Goal: Task Accomplishment & Management: Manage account settings

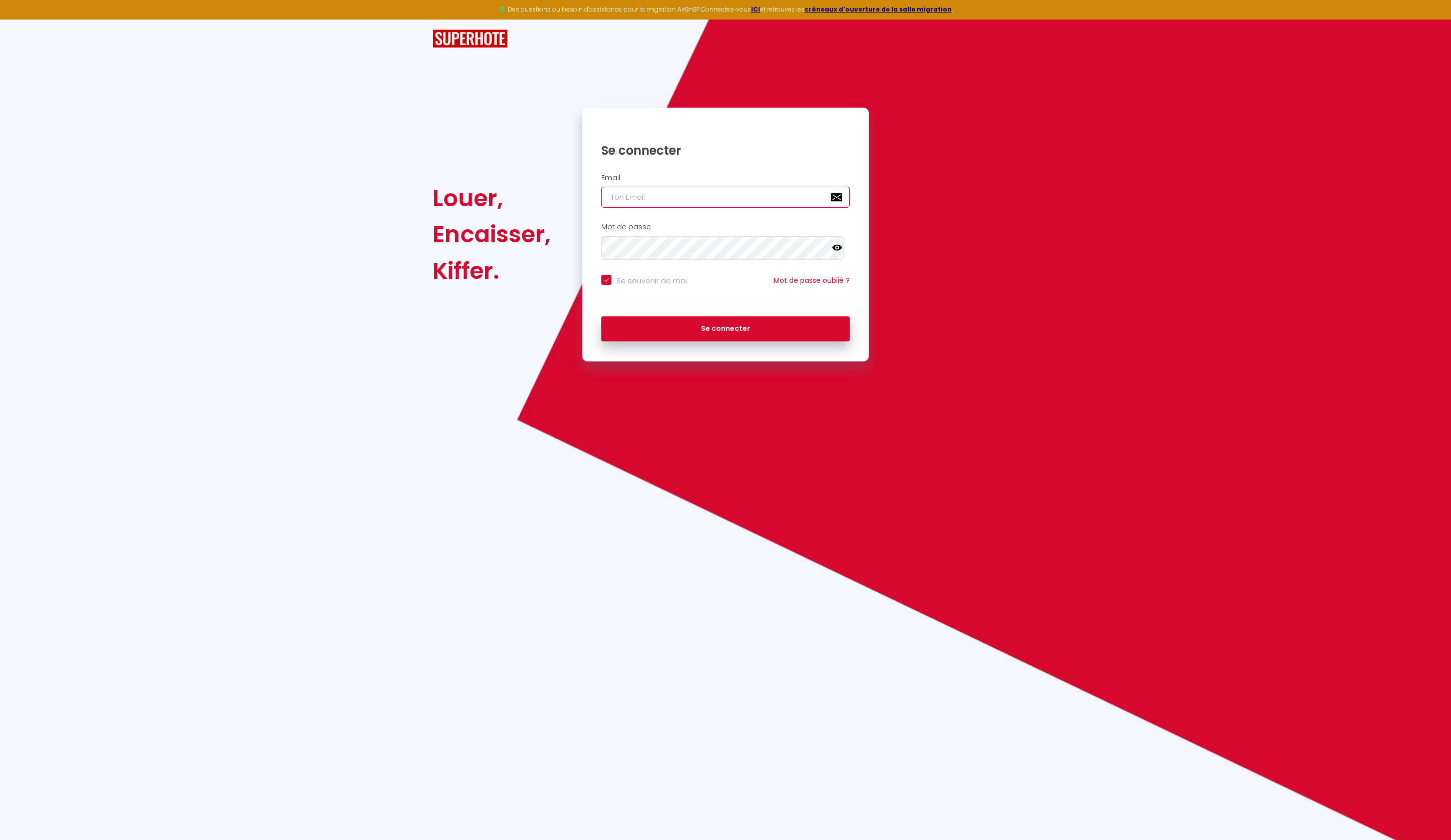
type input "[EMAIL_ADDRESS][DOMAIN_NAME]"
click at [725, 341] on button "Se connecter" at bounding box center [725, 329] width 248 height 25
checkbox input "true"
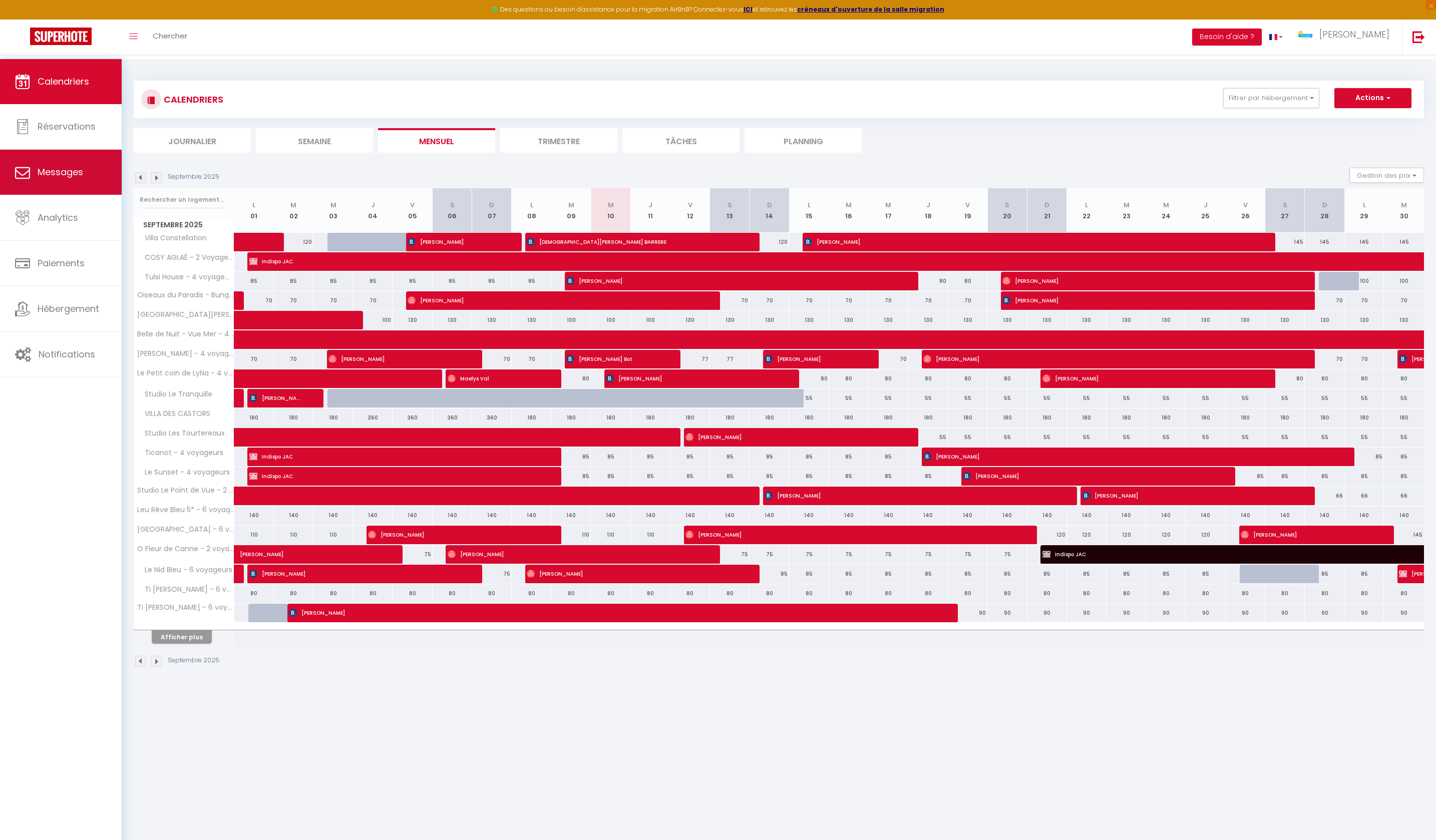
click at [85, 168] on link "Messages" at bounding box center [61, 172] width 122 height 45
select select "message"
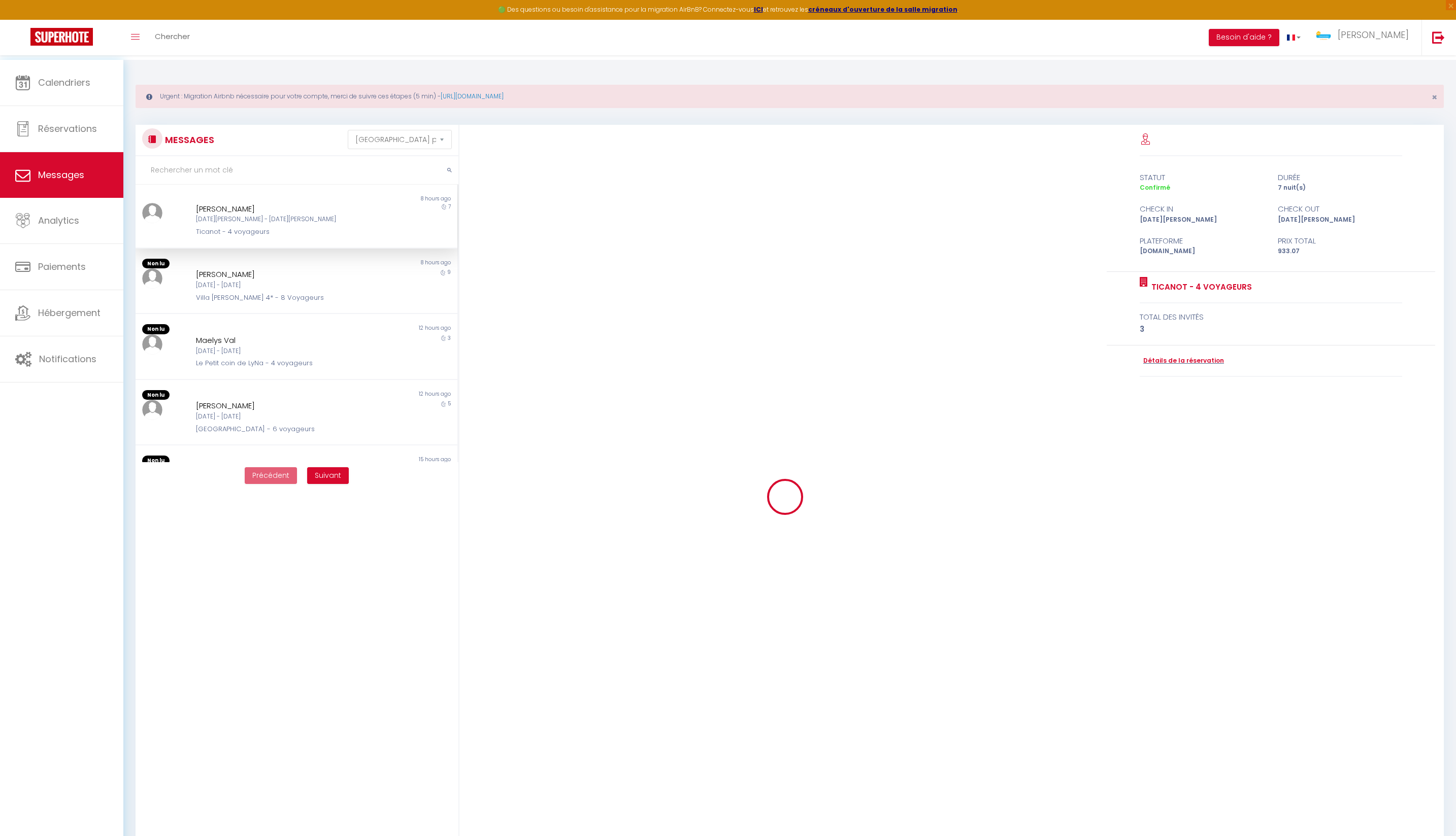
scroll to position [395, 0]
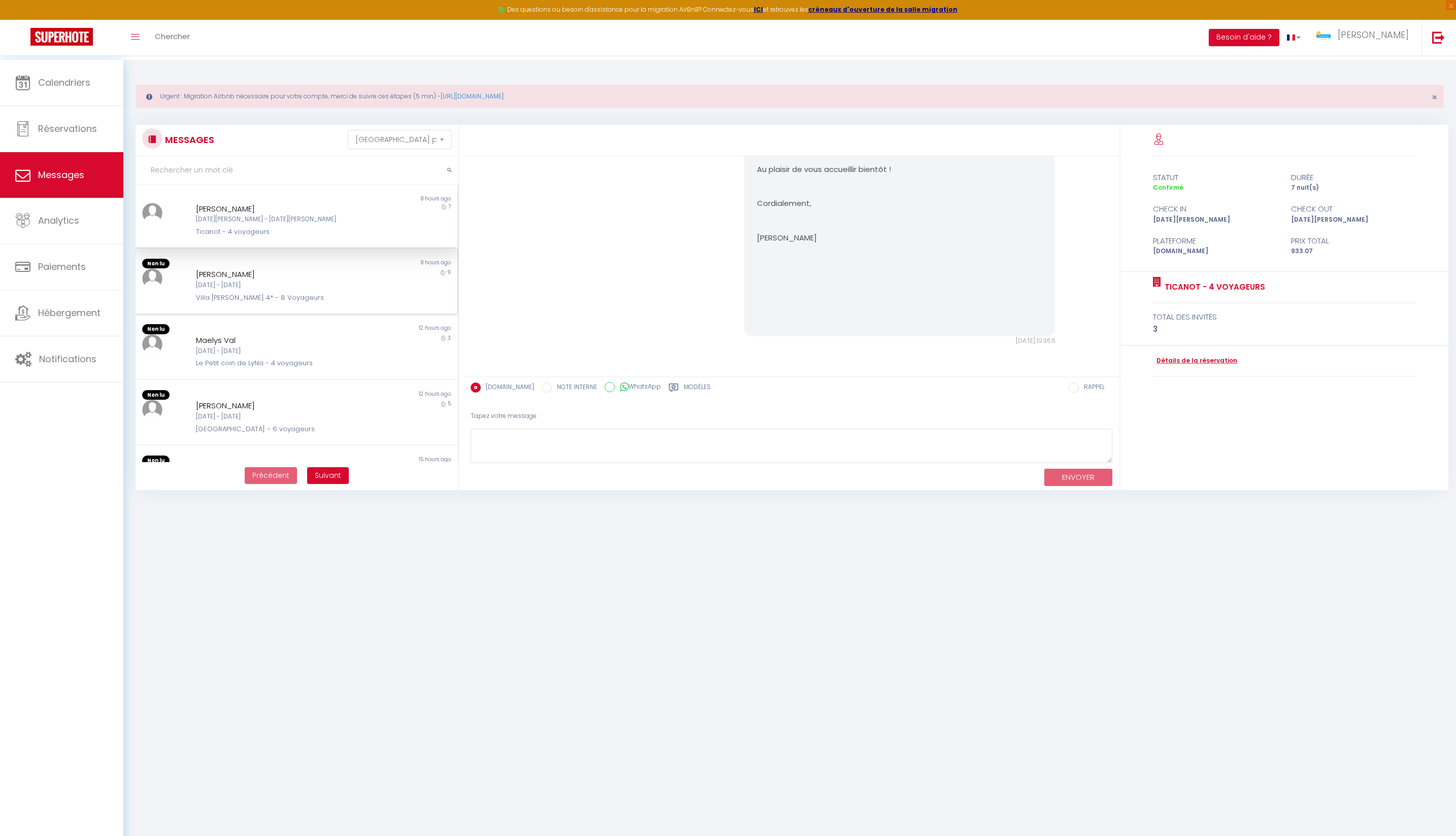
click at [233, 280] on div "[PERSON_NAME]" at bounding box center [283, 275] width 174 height 12
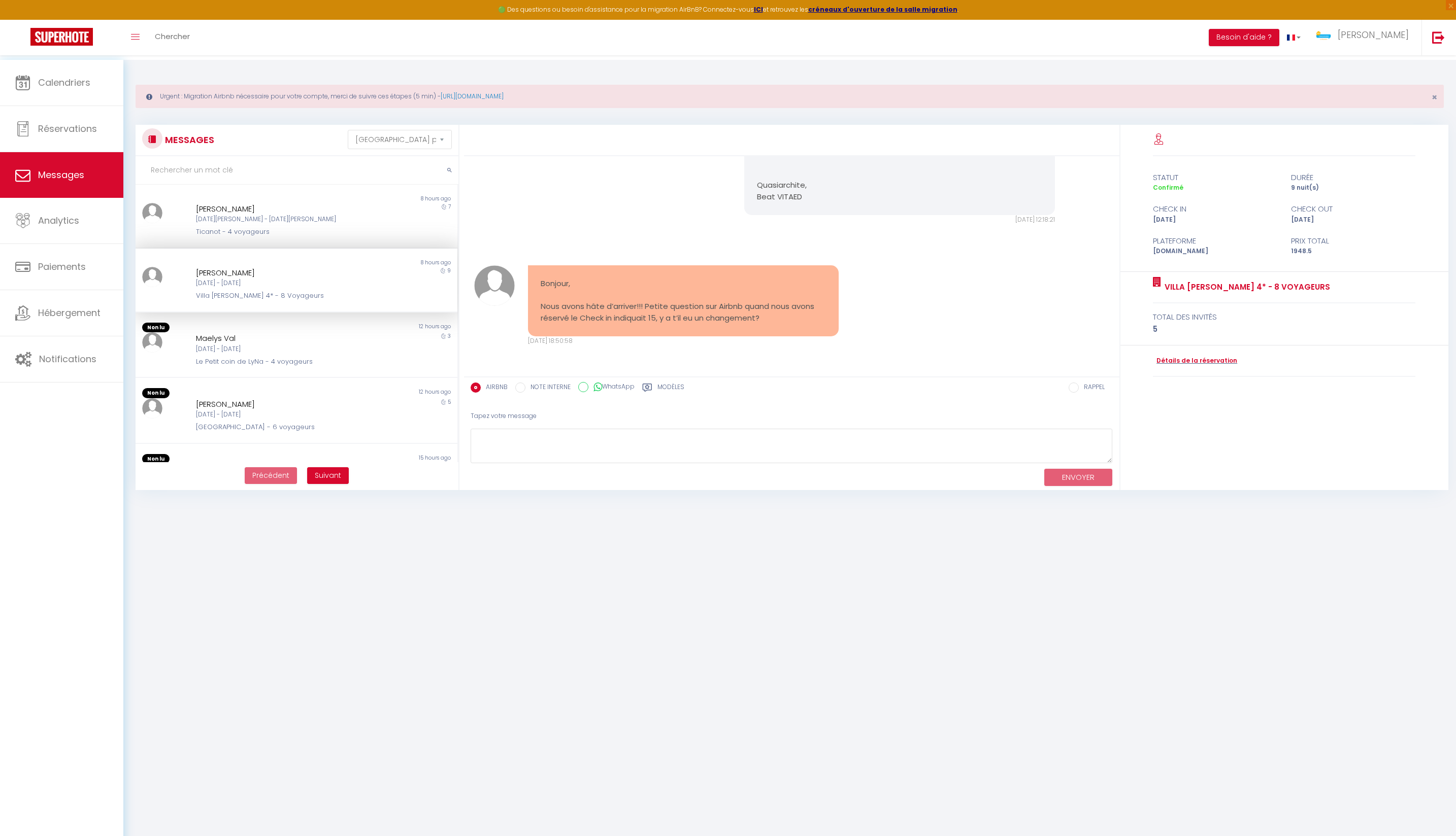
scroll to position [2170, 0]
click at [295, 345] on div "Maelys Val" at bounding box center [283, 338] width 174 height 12
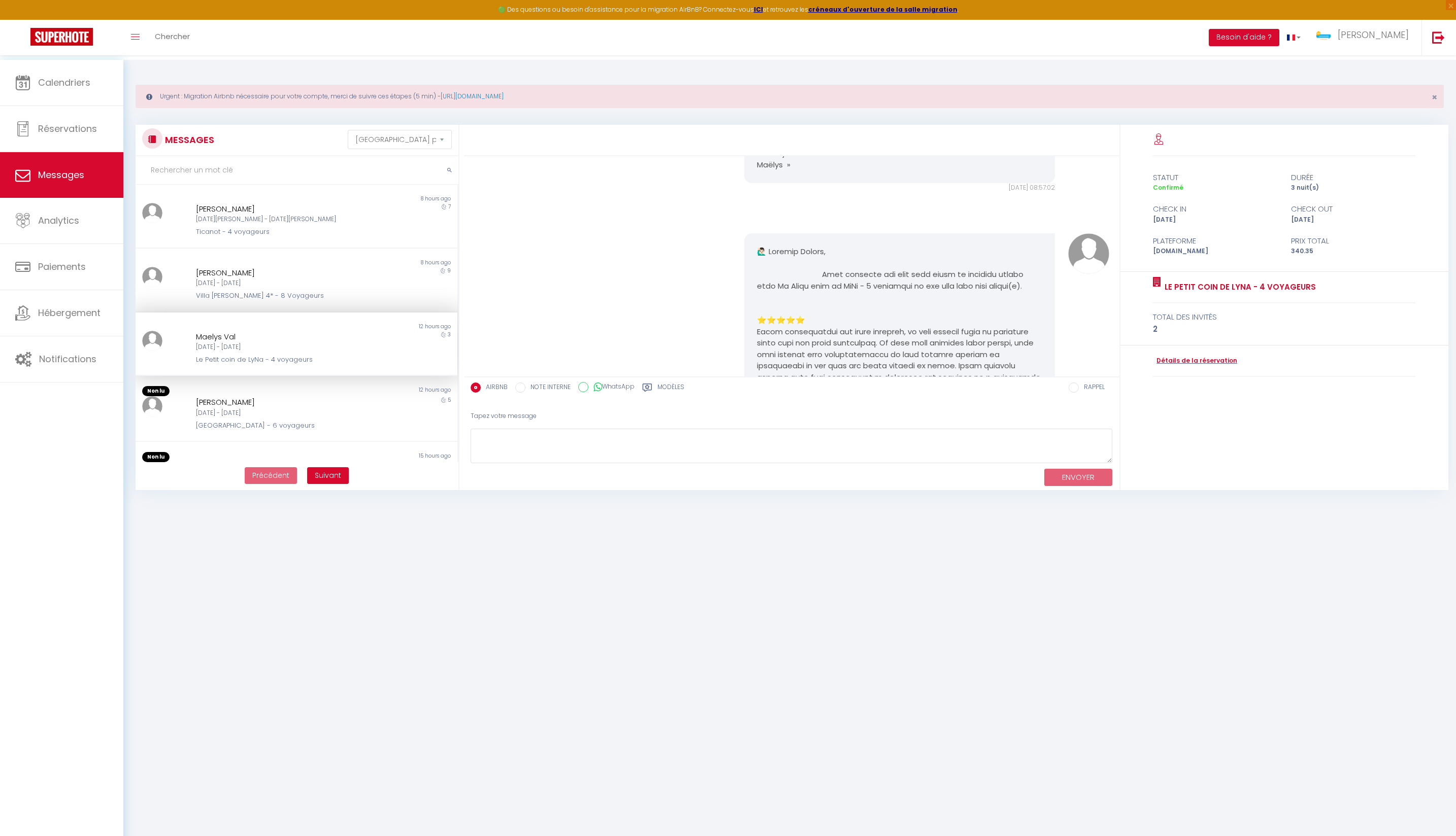
scroll to position [3097, 0]
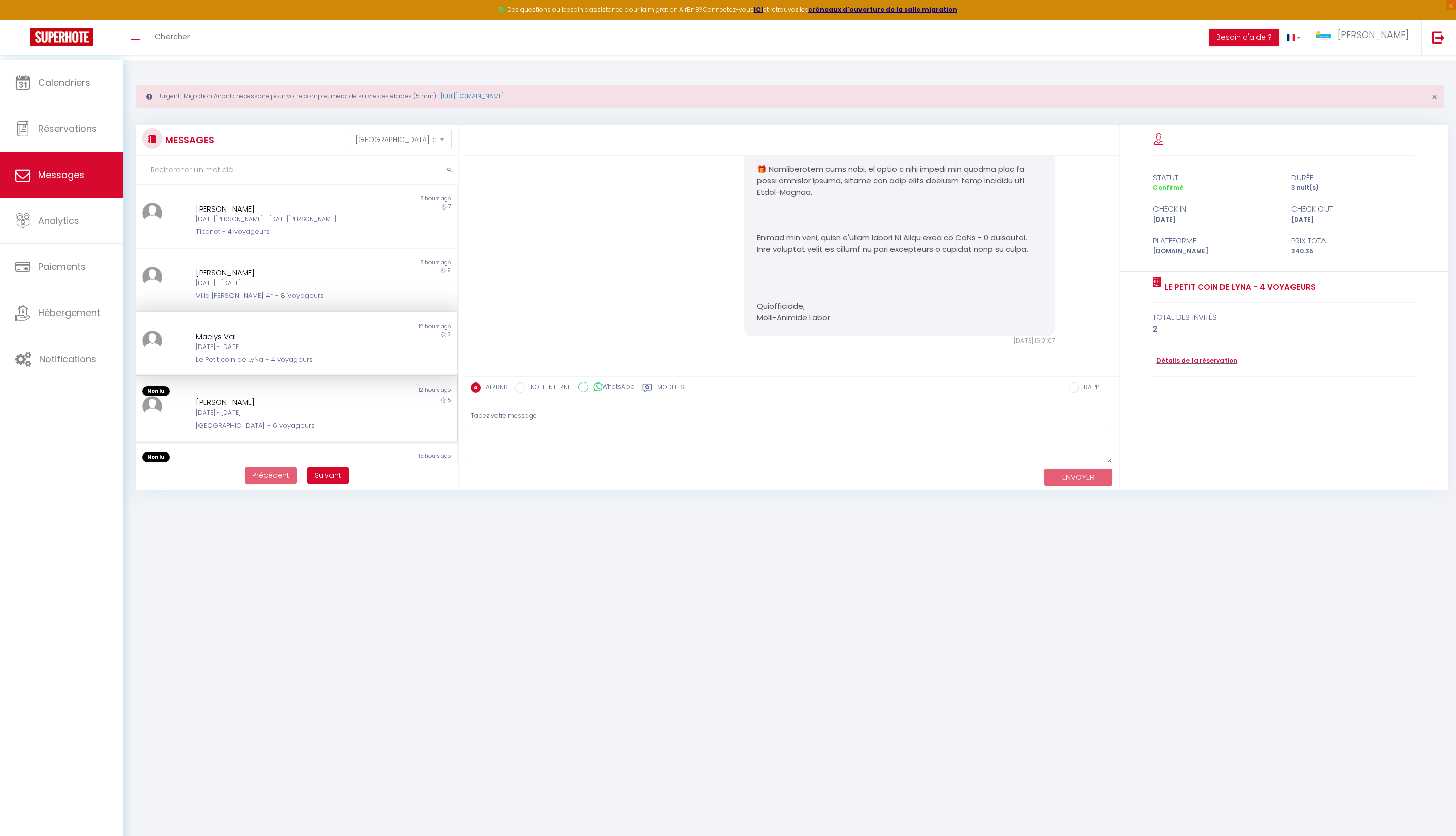
click at [259, 396] on div "Non lu" at bounding box center [216, 391] width 161 height 10
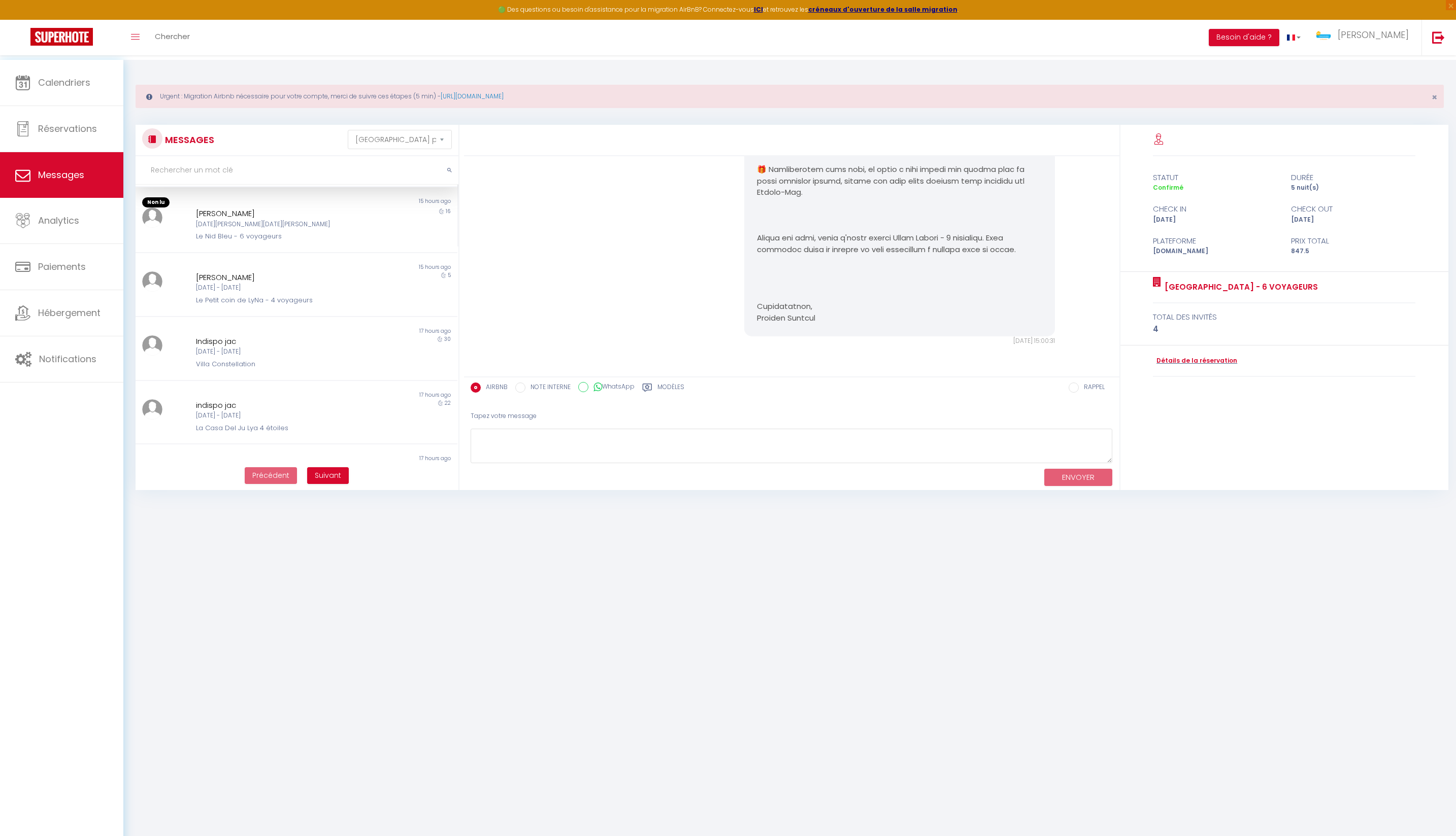
scroll to position [284, 0]
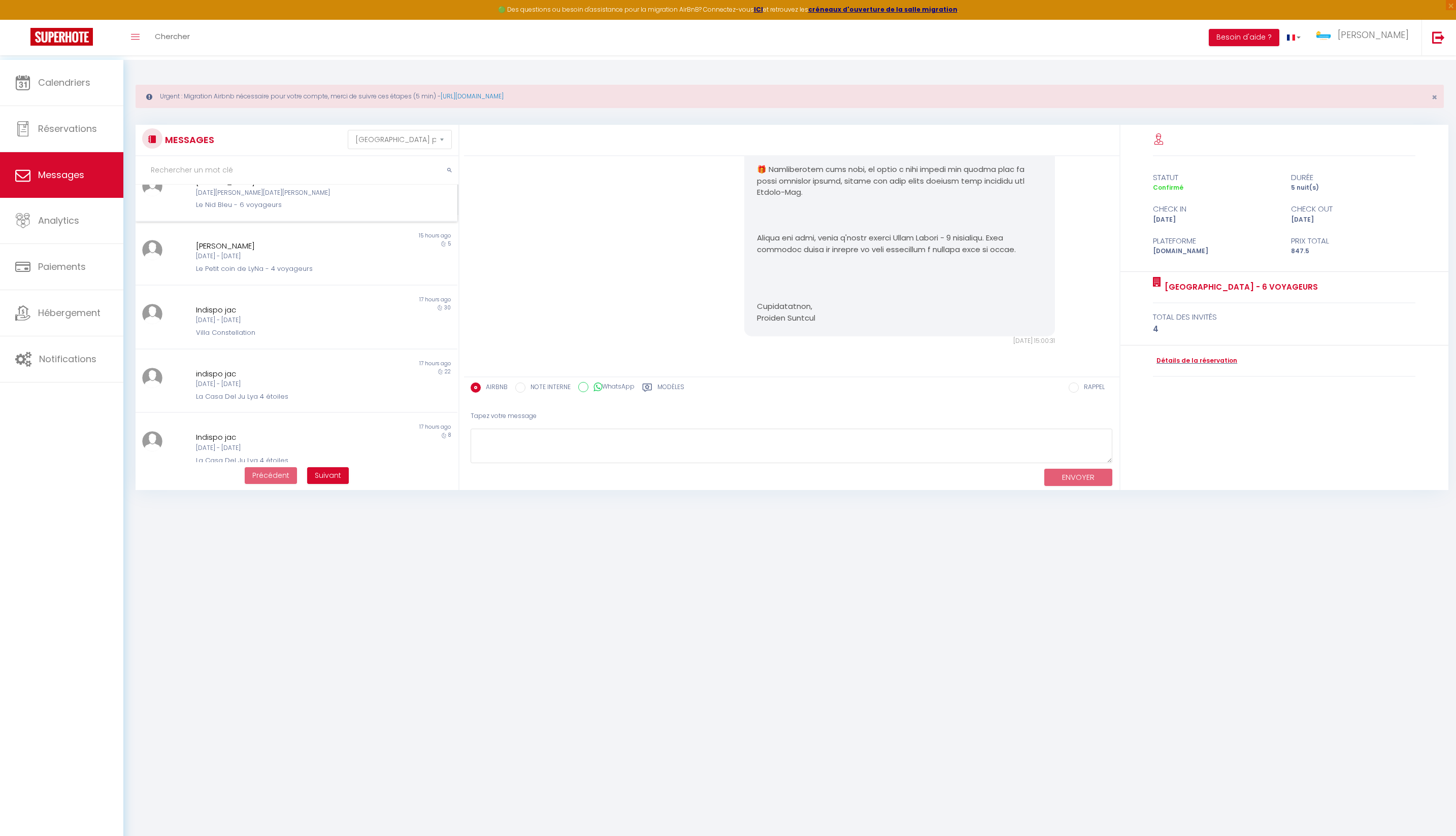
click at [357, 211] on div "[PERSON_NAME] [DATE][PERSON_NAME] - [DATE][PERSON_NAME] Le Nid Bleu - 6 voyageu…" at bounding box center [284, 193] width 188 height 34
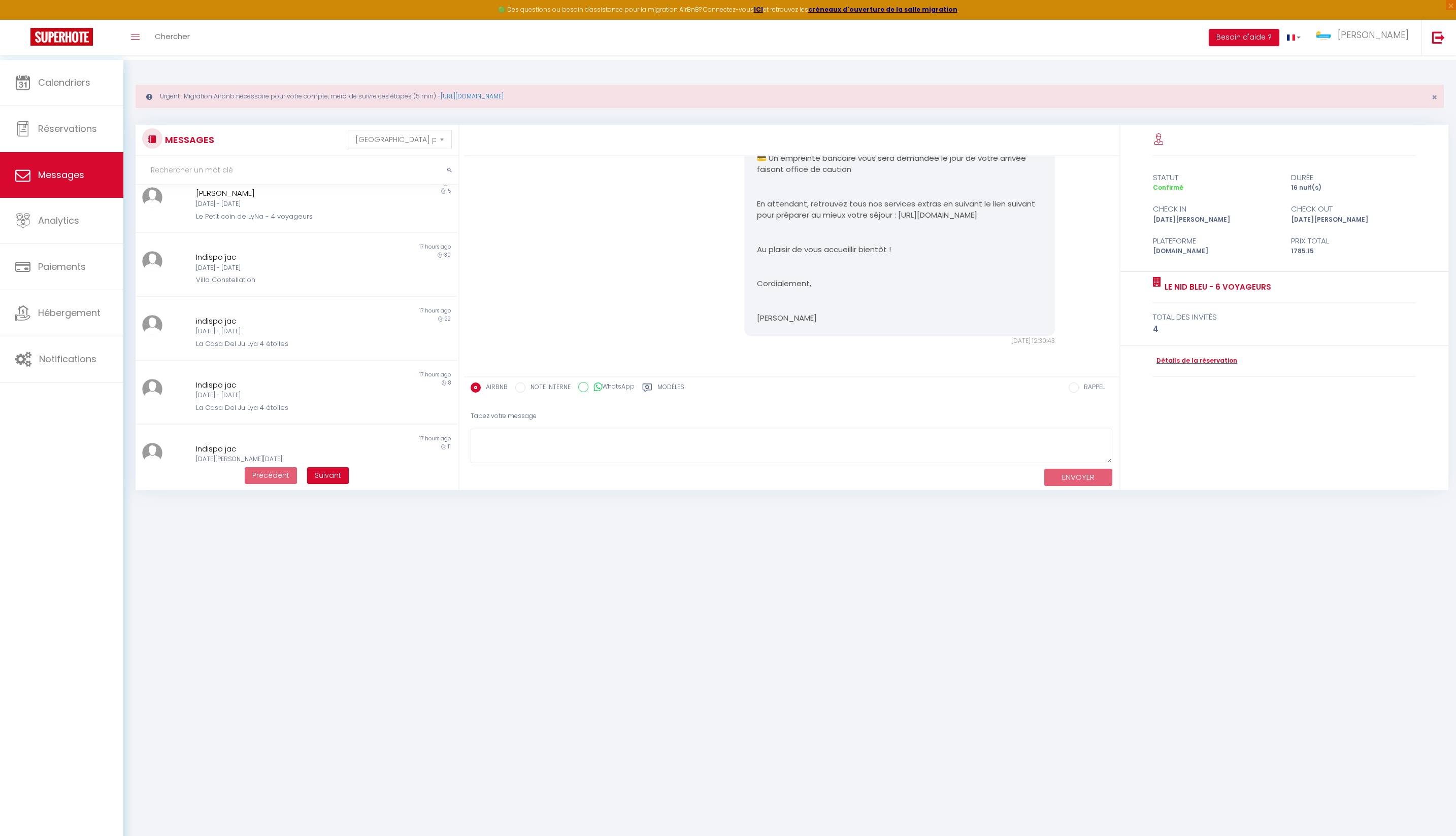
scroll to position [339, 0]
click at [351, 205] on div "[DATE] - [DATE]" at bounding box center [283, 200] width 174 height 9
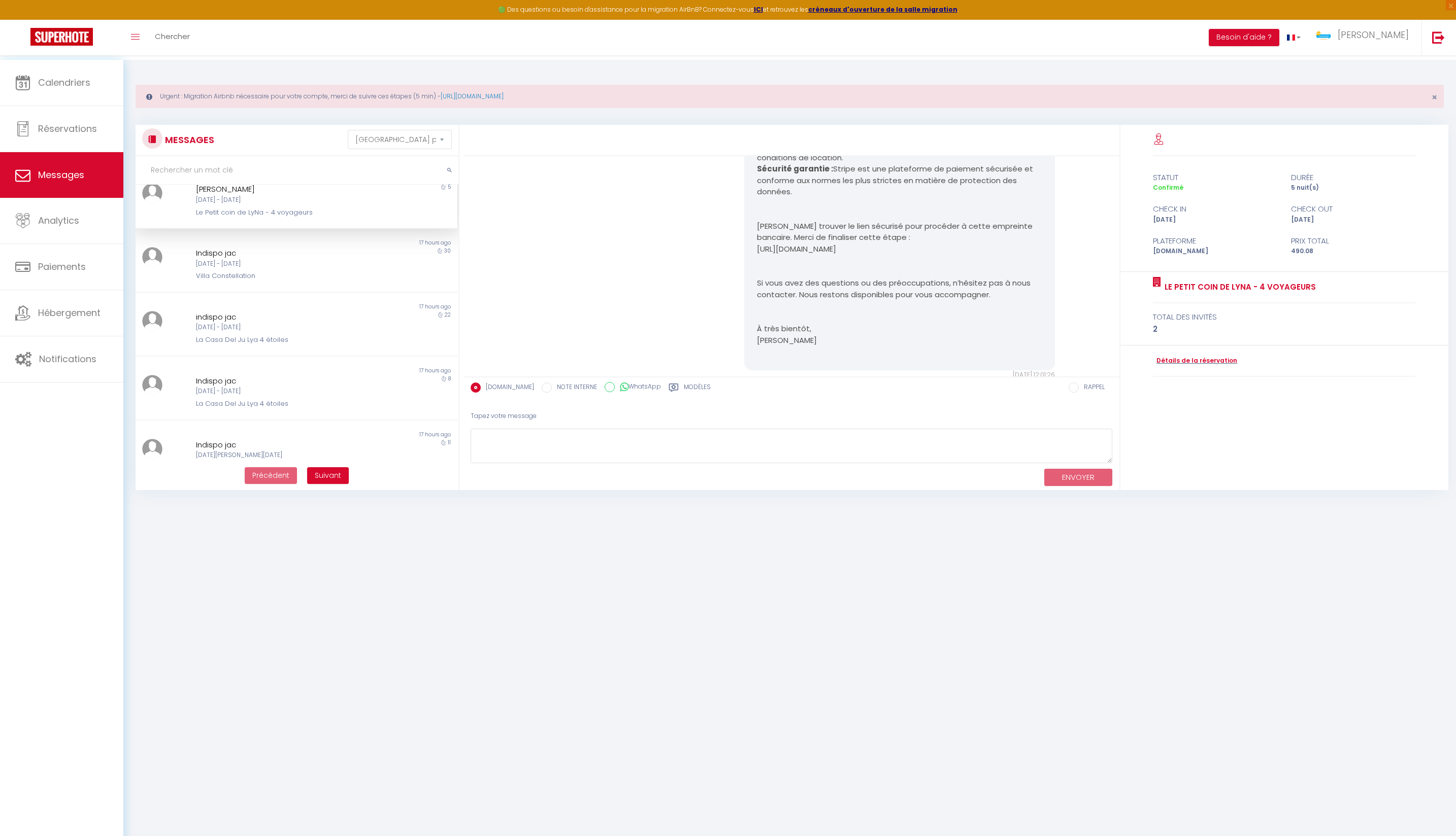
scroll to position [1915, 0]
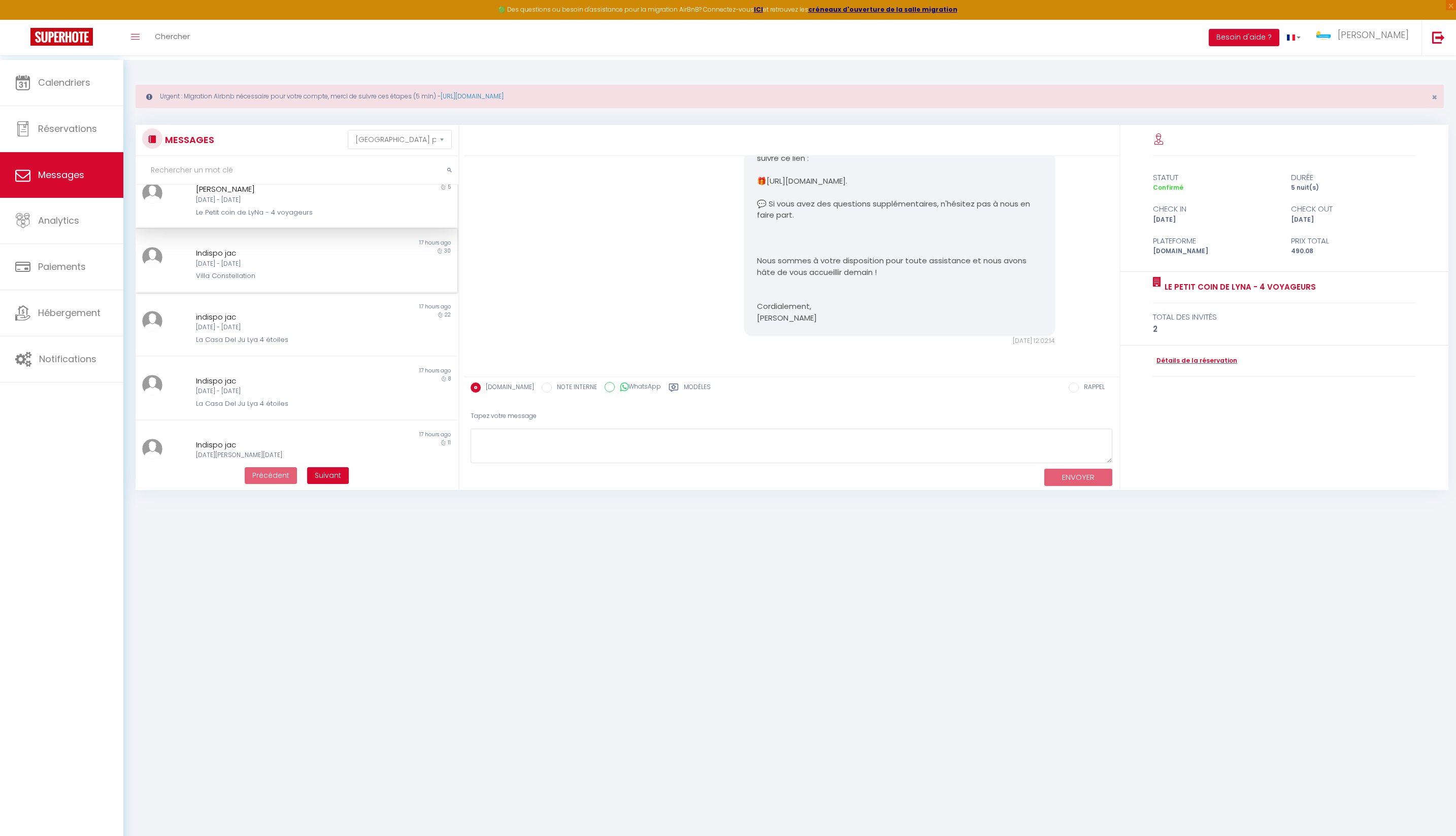
click at [348, 259] on div "Indispo jac" at bounding box center [283, 253] width 174 height 12
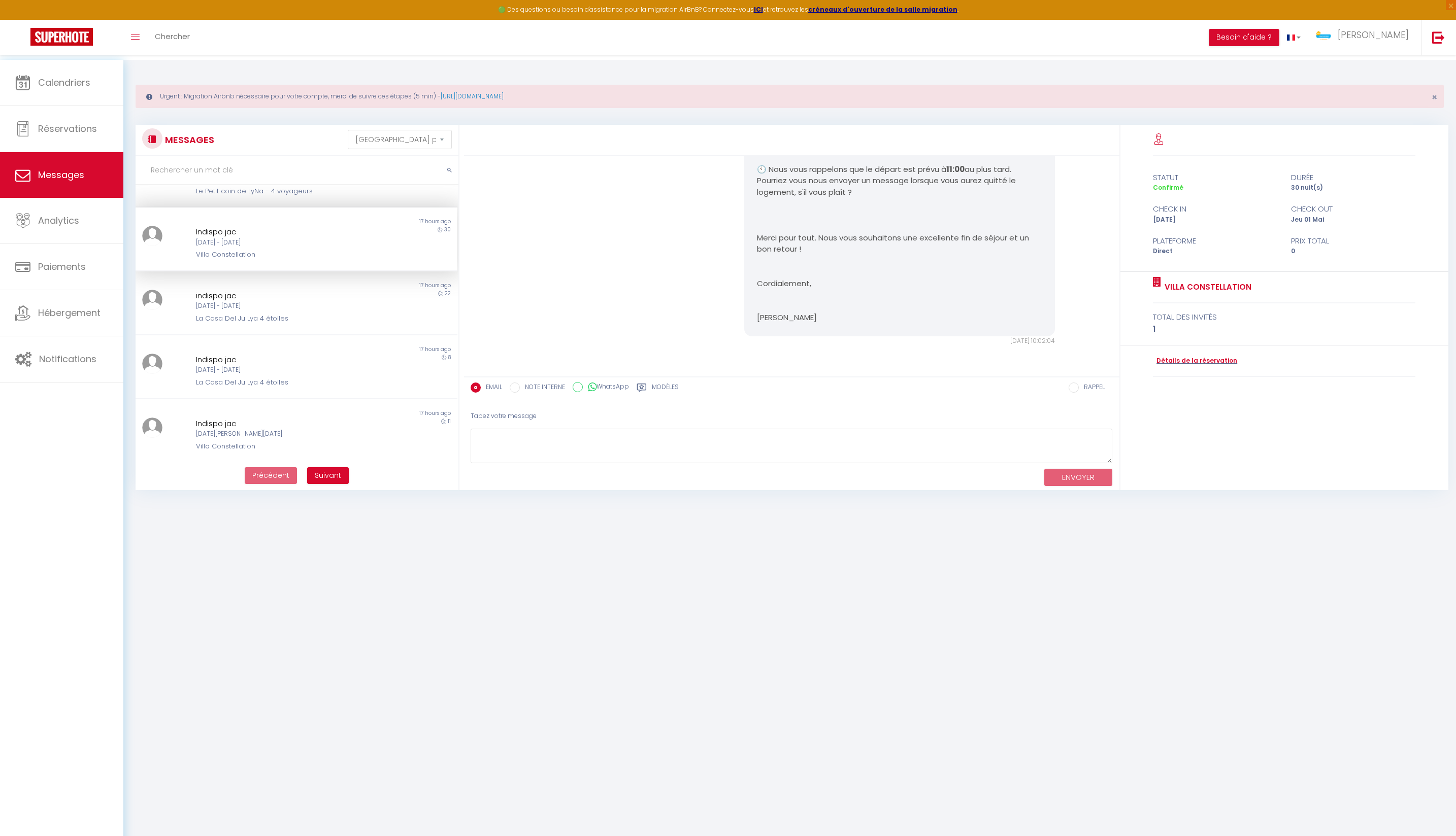
scroll to position [446, 0]
click at [340, 324] on div "La Casa Del Ju Lya 4 étoiles" at bounding box center [283, 318] width 174 height 10
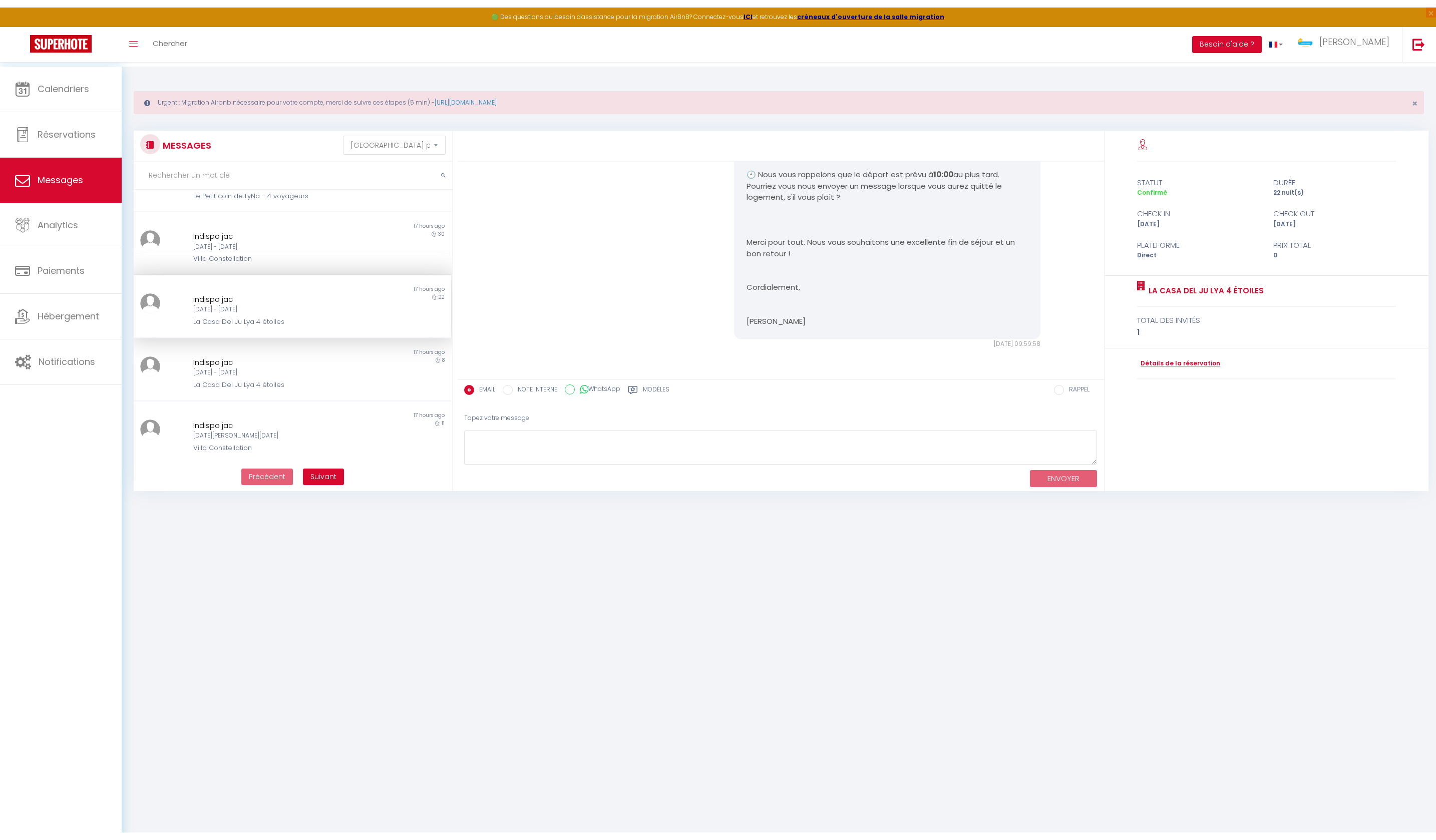
scroll to position [517, 0]
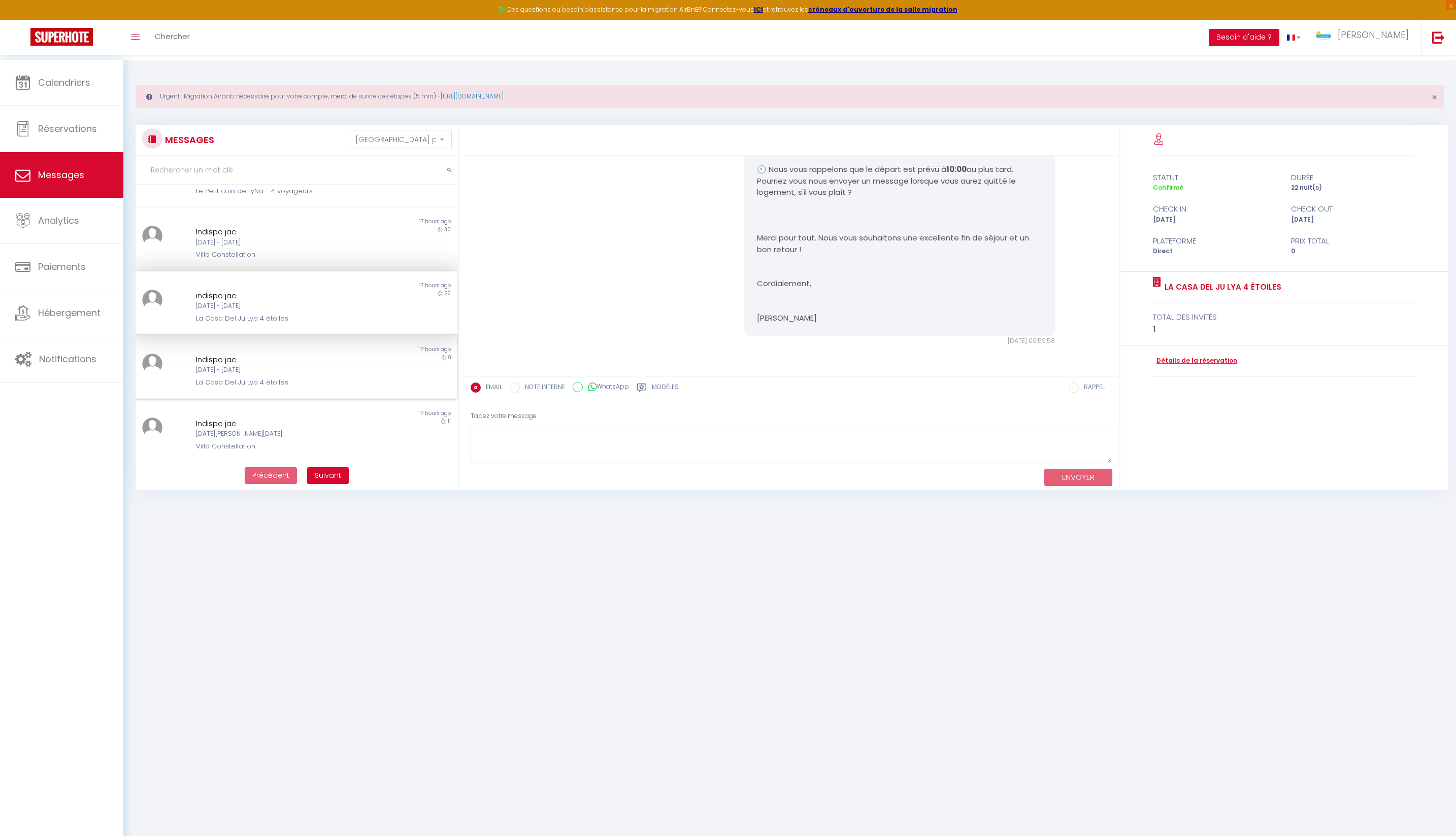
click at [331, 377] on div "La Casa Del Ju Lya 4 étoiles" at bounding box center [283, 382] width 174 height 10
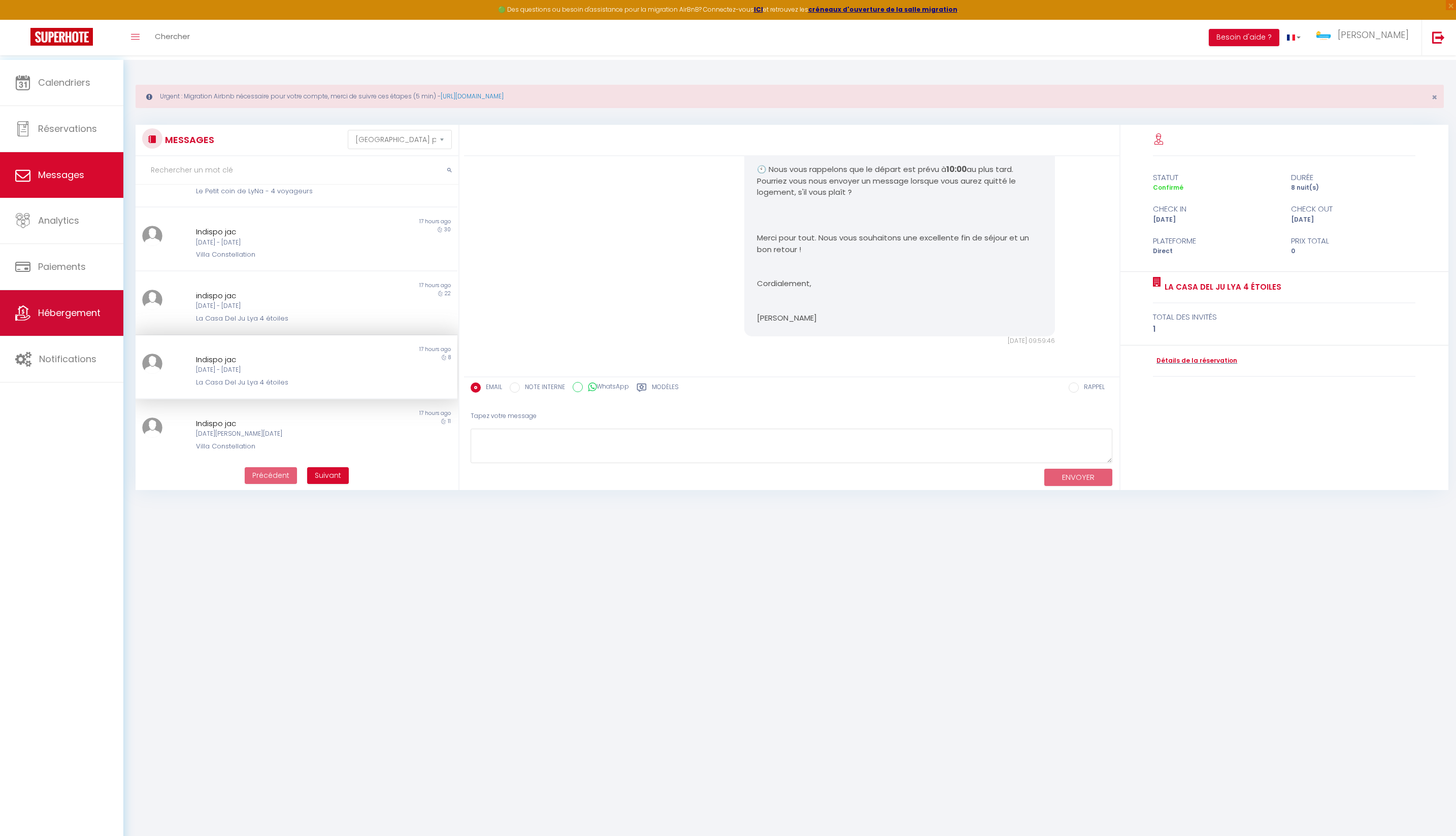
click at [95, 323] on link "Hébergement" at bounding box center [61, 313] width 123 height 45
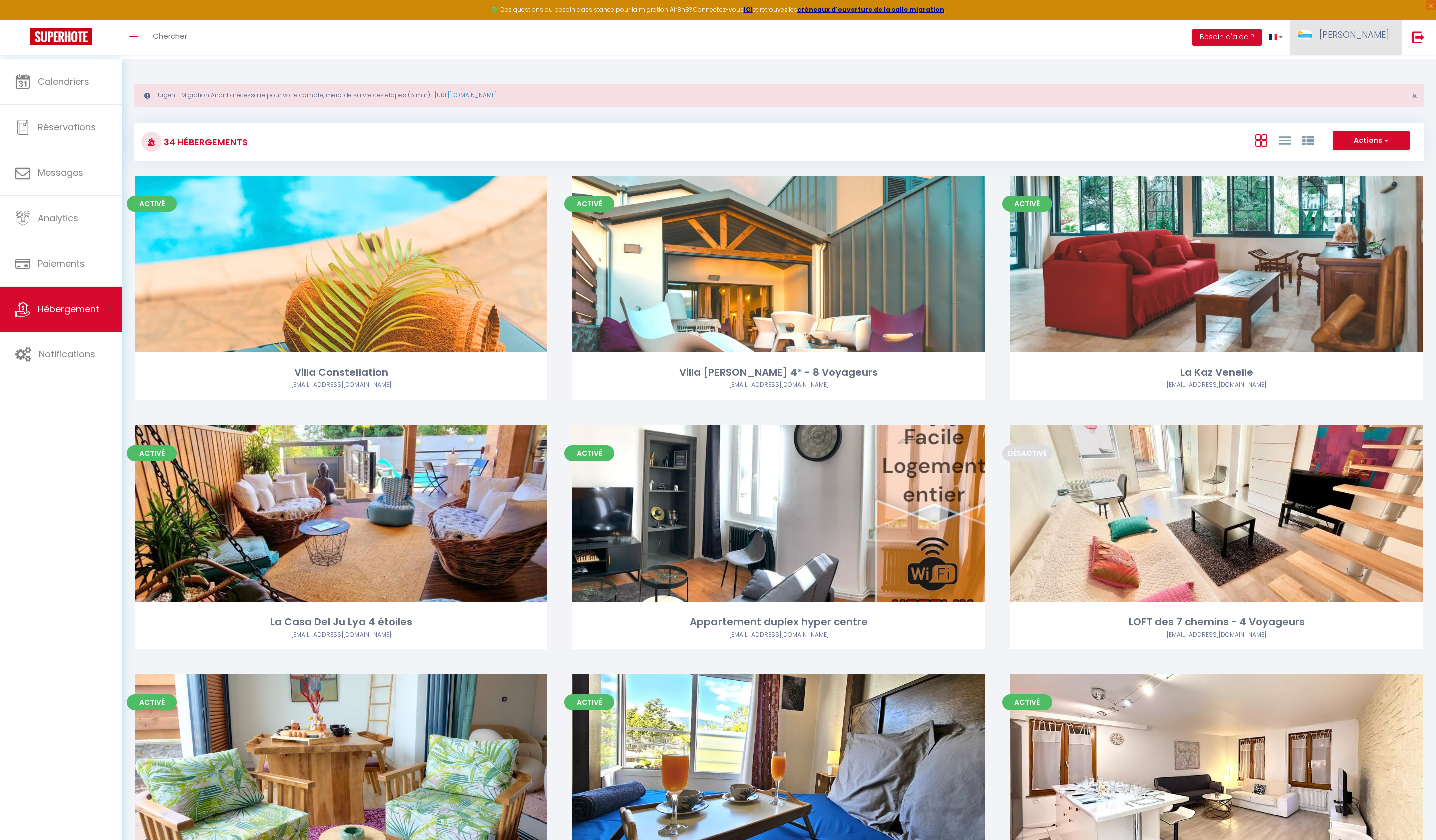
click at [1376, 39] on span "[PERSON_NAME]" at bounding box center [1354, 34] width 70 height 12
click at [1369, 77] on link "Paramètres" at bounding box center [1361, 69] width 74 height 17
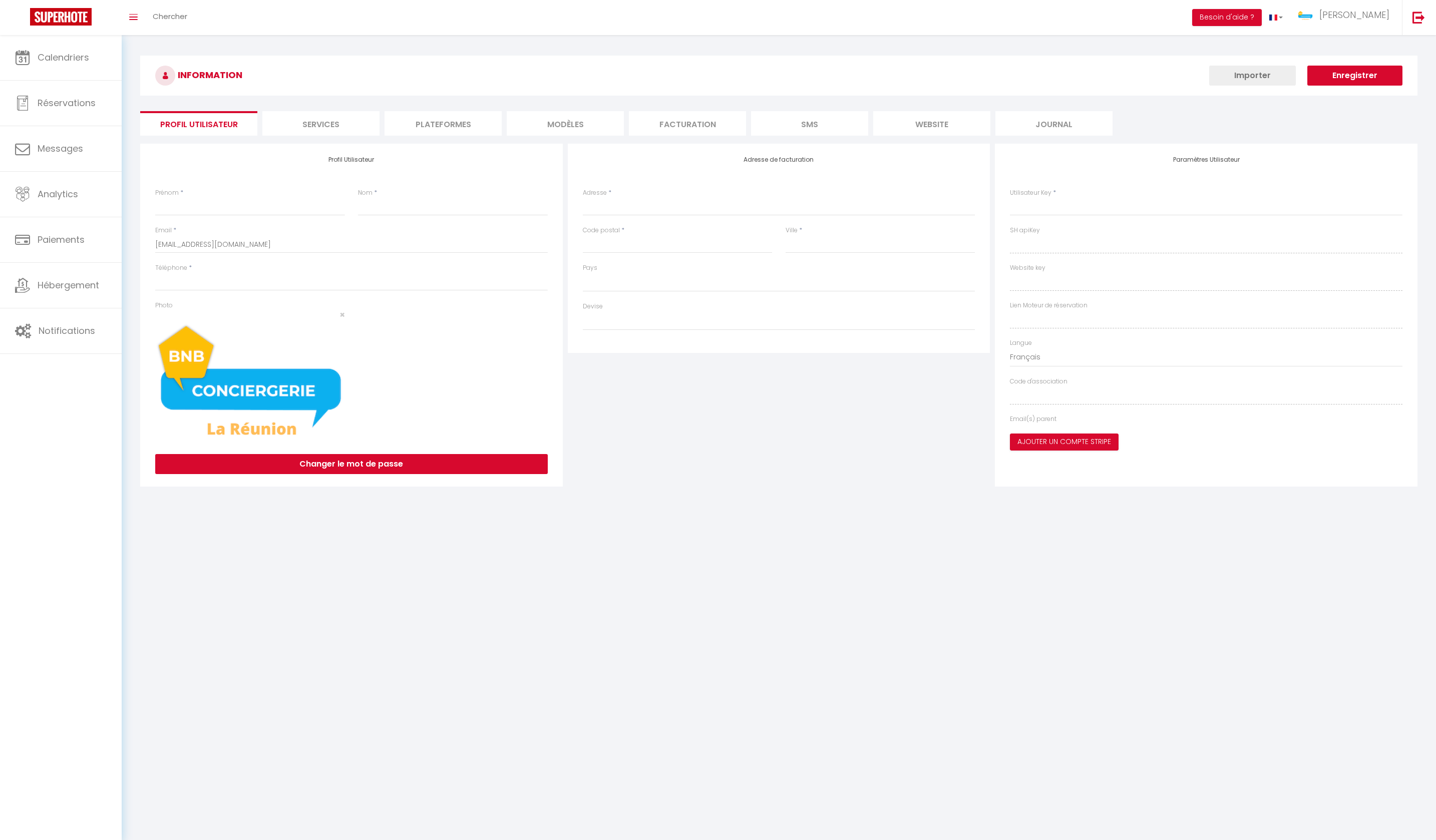
type input "[PERSON_NAME]"
type input "SAINT-CYR"
type input "0632018159"
type input "14 Av. du Président [PERSON_NAME]"
type input "97410"
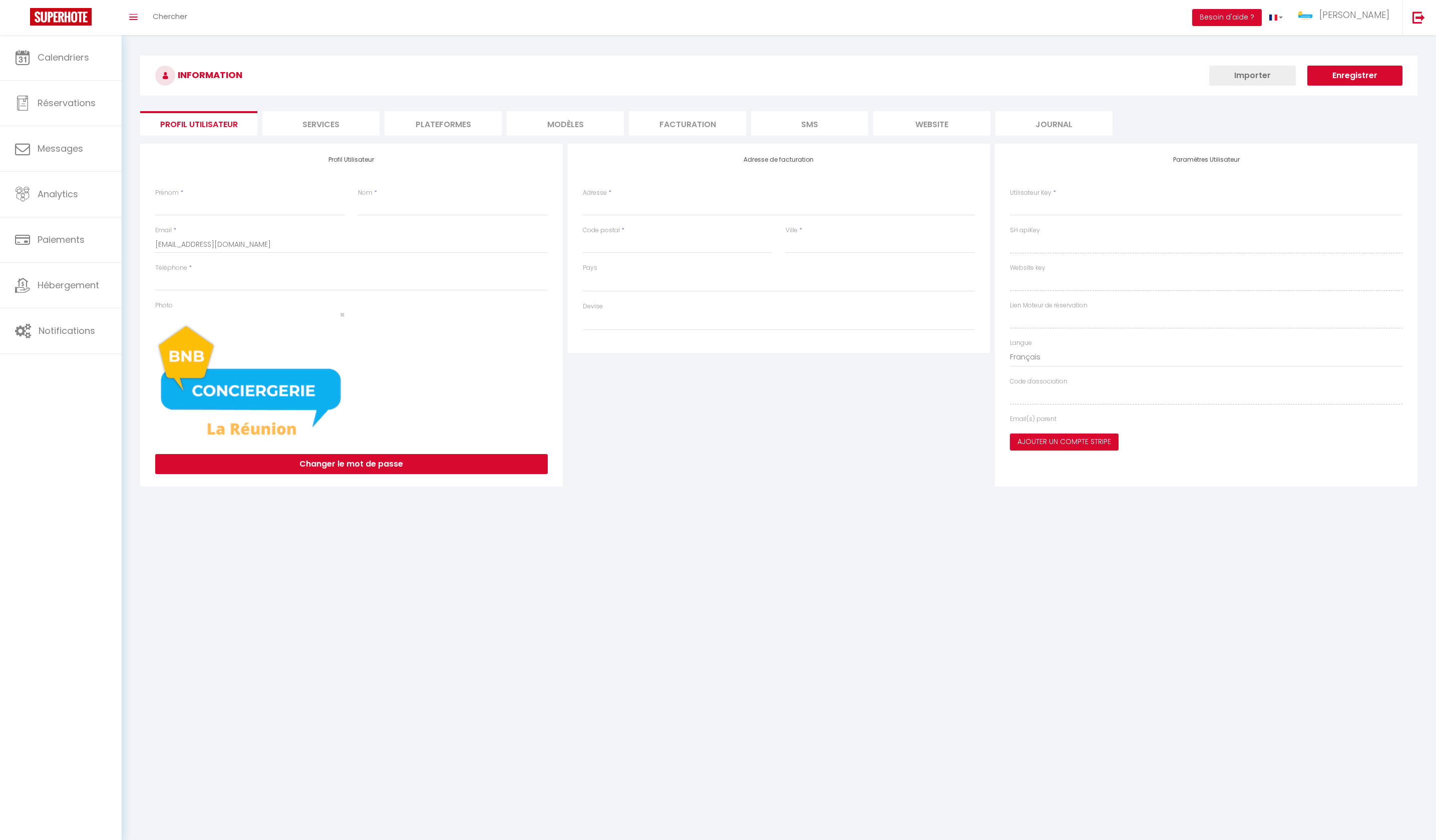
type input "Saint Pierre"
type input "uSp7lHthd6Rp3nPfAMNTTmzFG"
type input "LENetwSKeloyN73KCg2hIt1mJ"
select select "177"
select select "28"
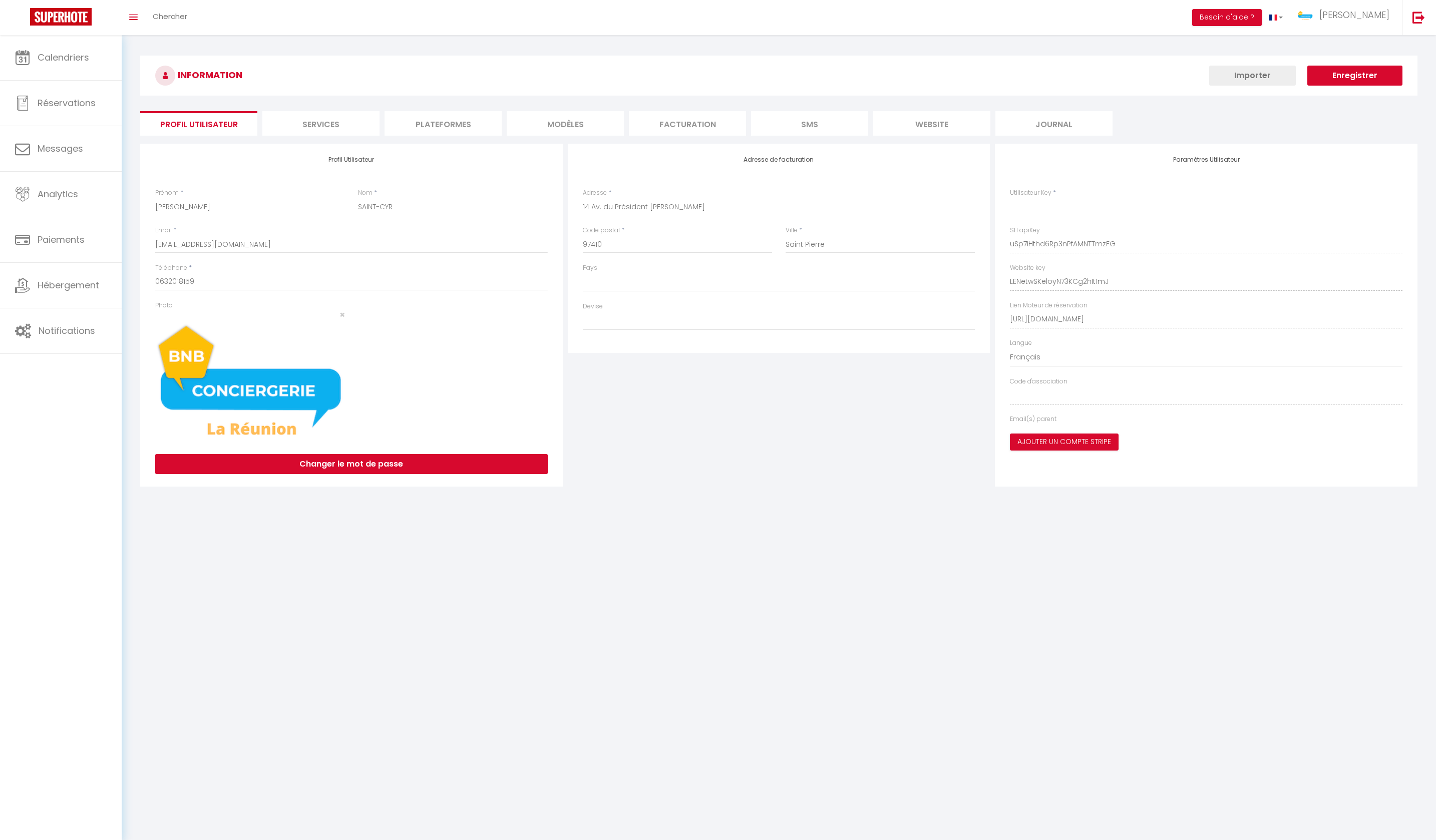
select select "fr"
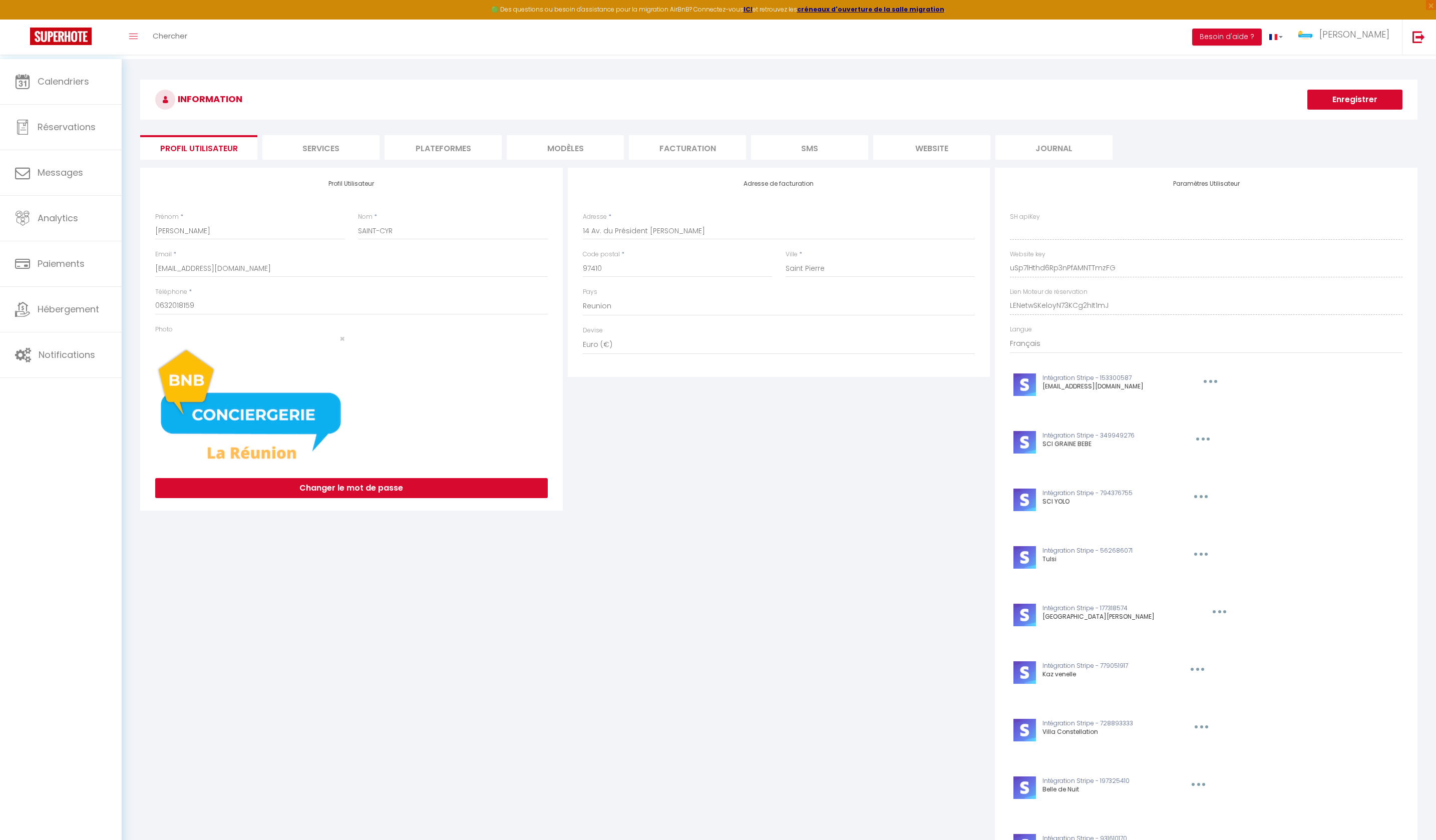
type input "uSp7lHthd6Rp3nPfAMNTTmzFG"
type input "LENetwSKeloyN73KCg2hIt1mJ"
type input "[URL][DOMAIN_NAME]"
click at [456, 153] on li "Plateformes" at bounding box center [443, 147] width 117 height 24
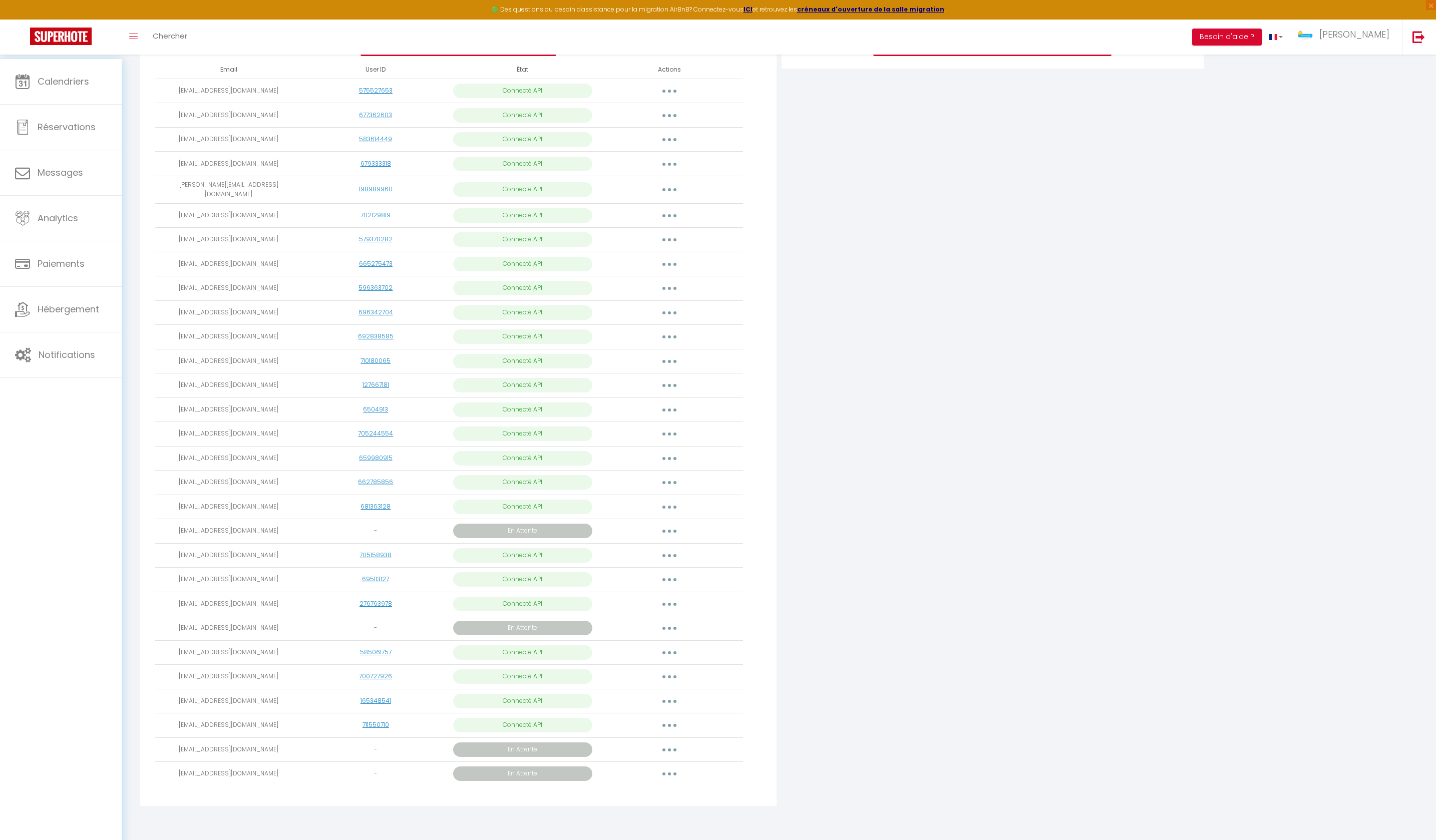
scroll to position [541, 0]
click at [80, 78] on span "Calendriers" at bounding box center [63, 81] width 52 height 12
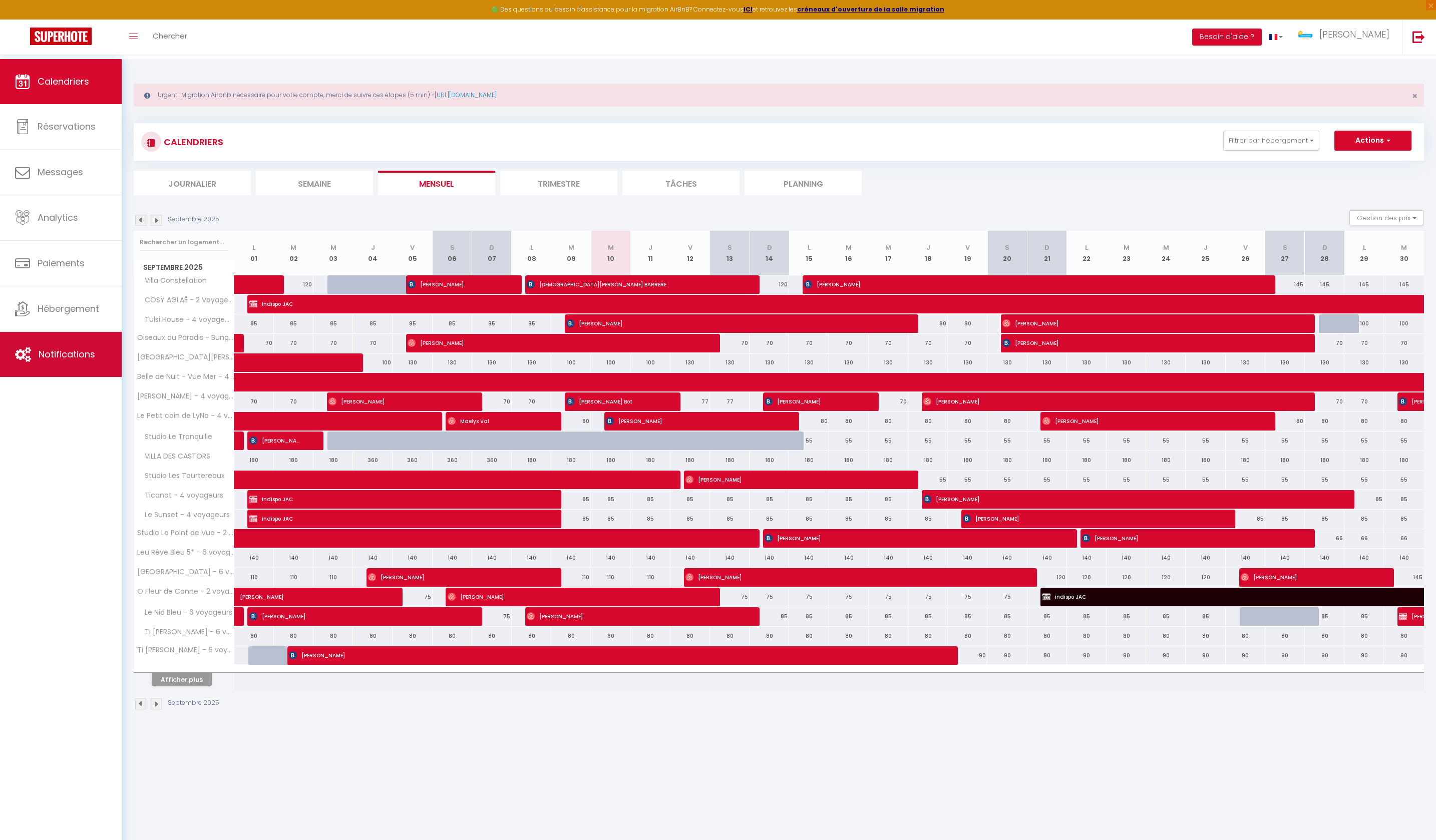
click at [80, 361] on span "Notifications" at bounding box center [66, 354] width 57 height 12
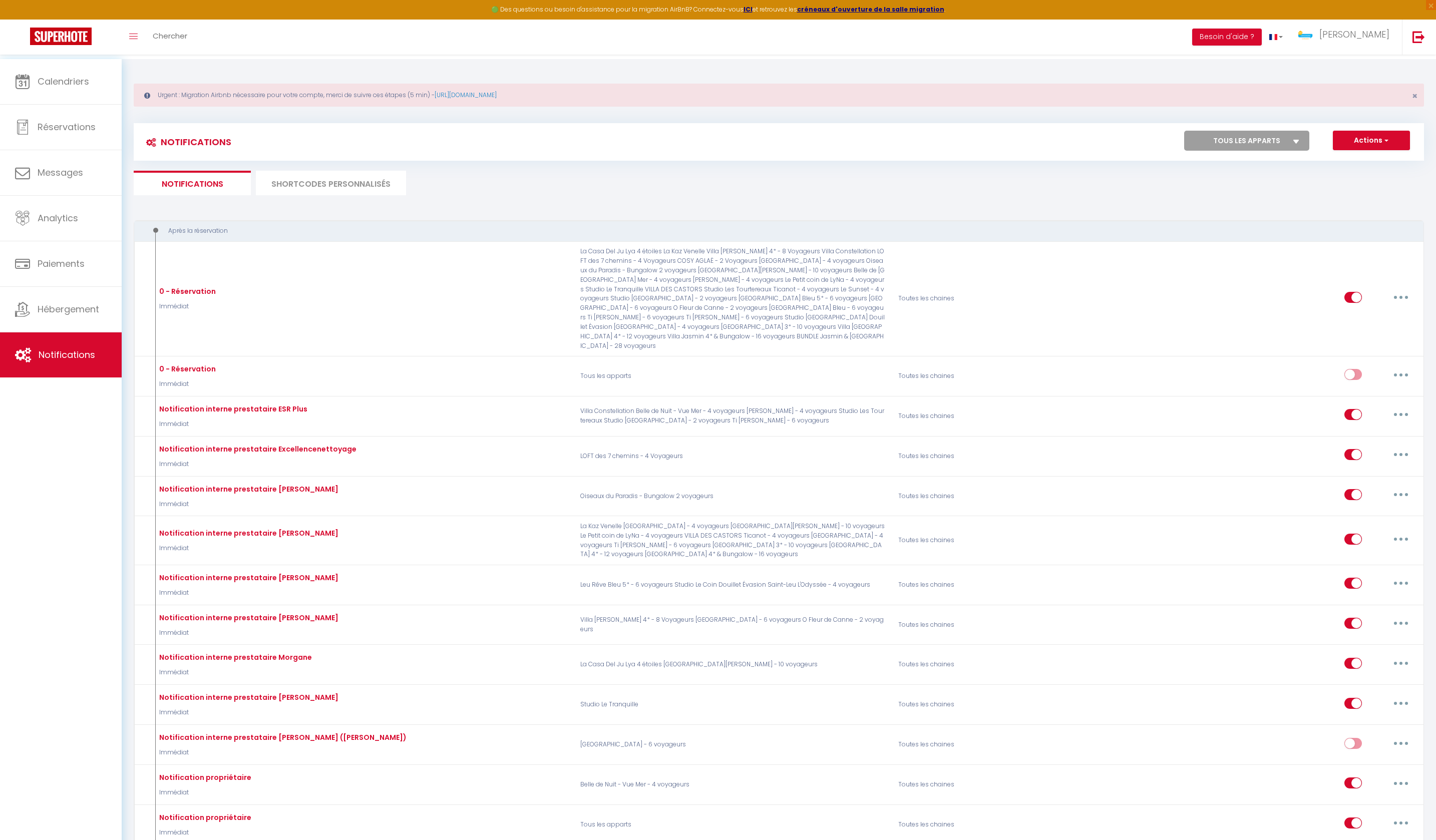
click at [294, 186] on li "SHORTCODES PERSONNALISÉS" at bounding box center [331, 183] width 150 height 24
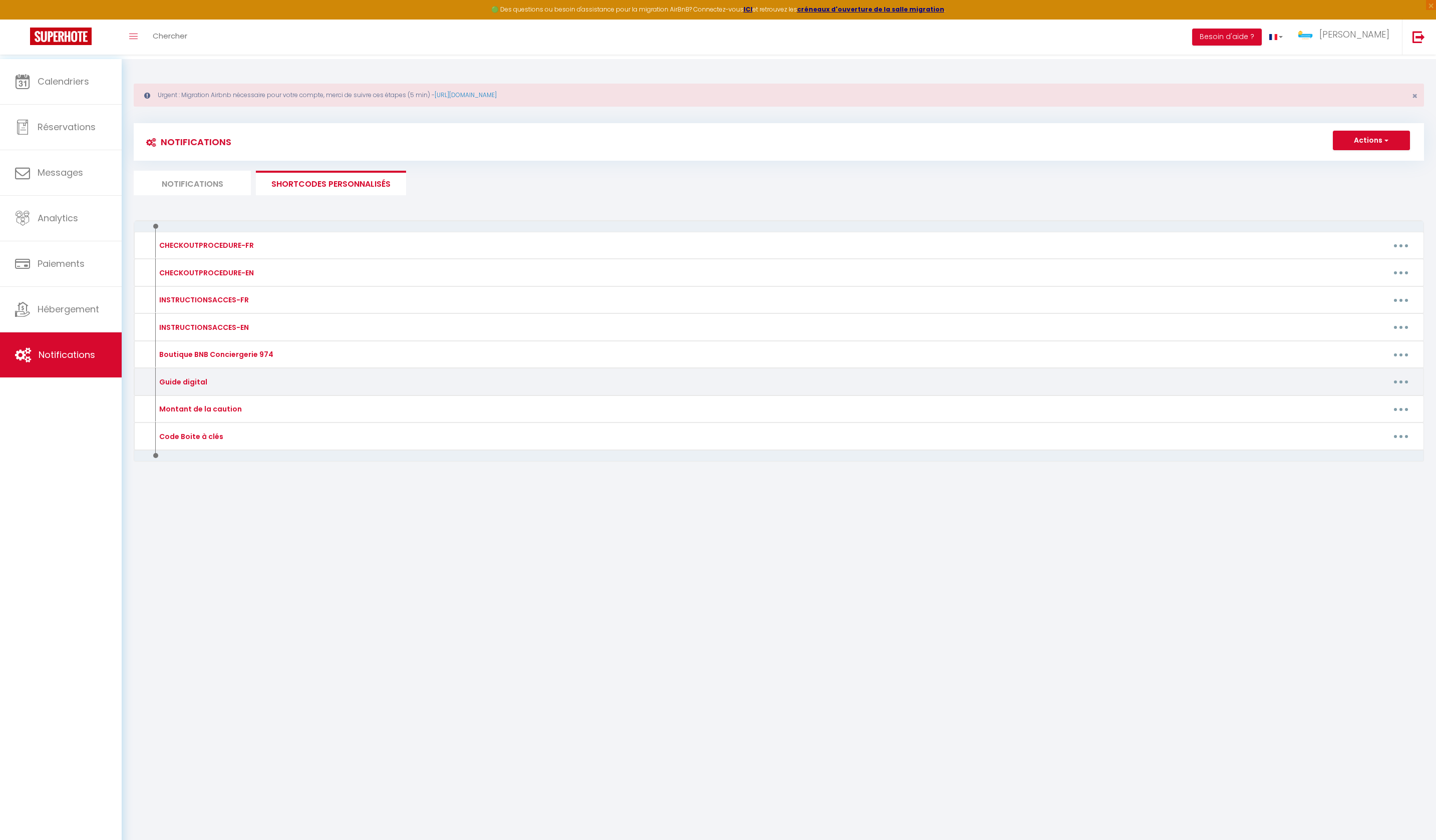
click at [1399, 383] on icon "button" at bounding box center [1400, 382] width 3 height 3
click at [1352, 413] on link "Editer" at bounding box center [1375, 404] width 74 height 17
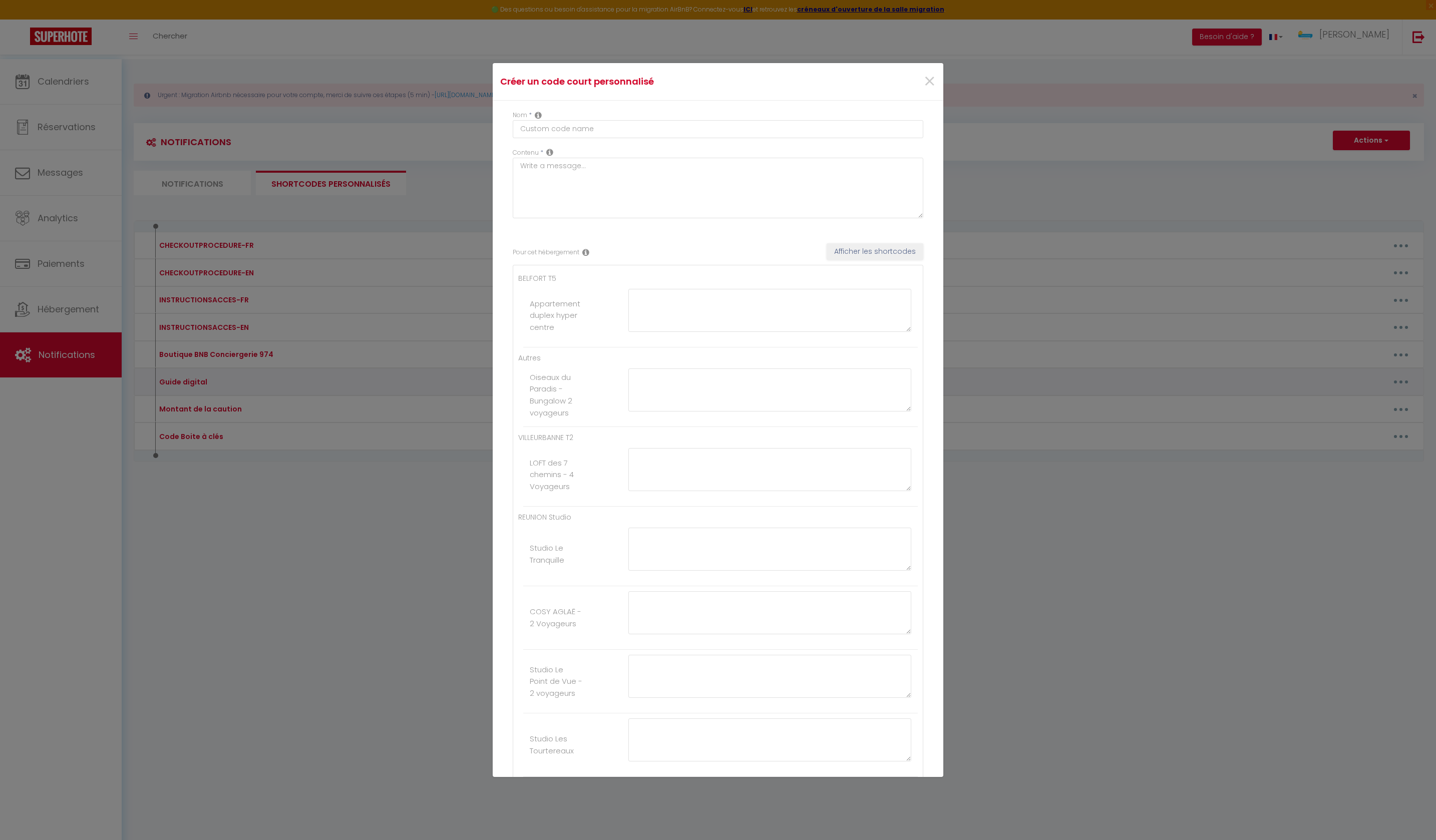
type input "Guide digital"
type textarea "Guide digital"
type textarea "[URL][DOMAIN_NAME]"
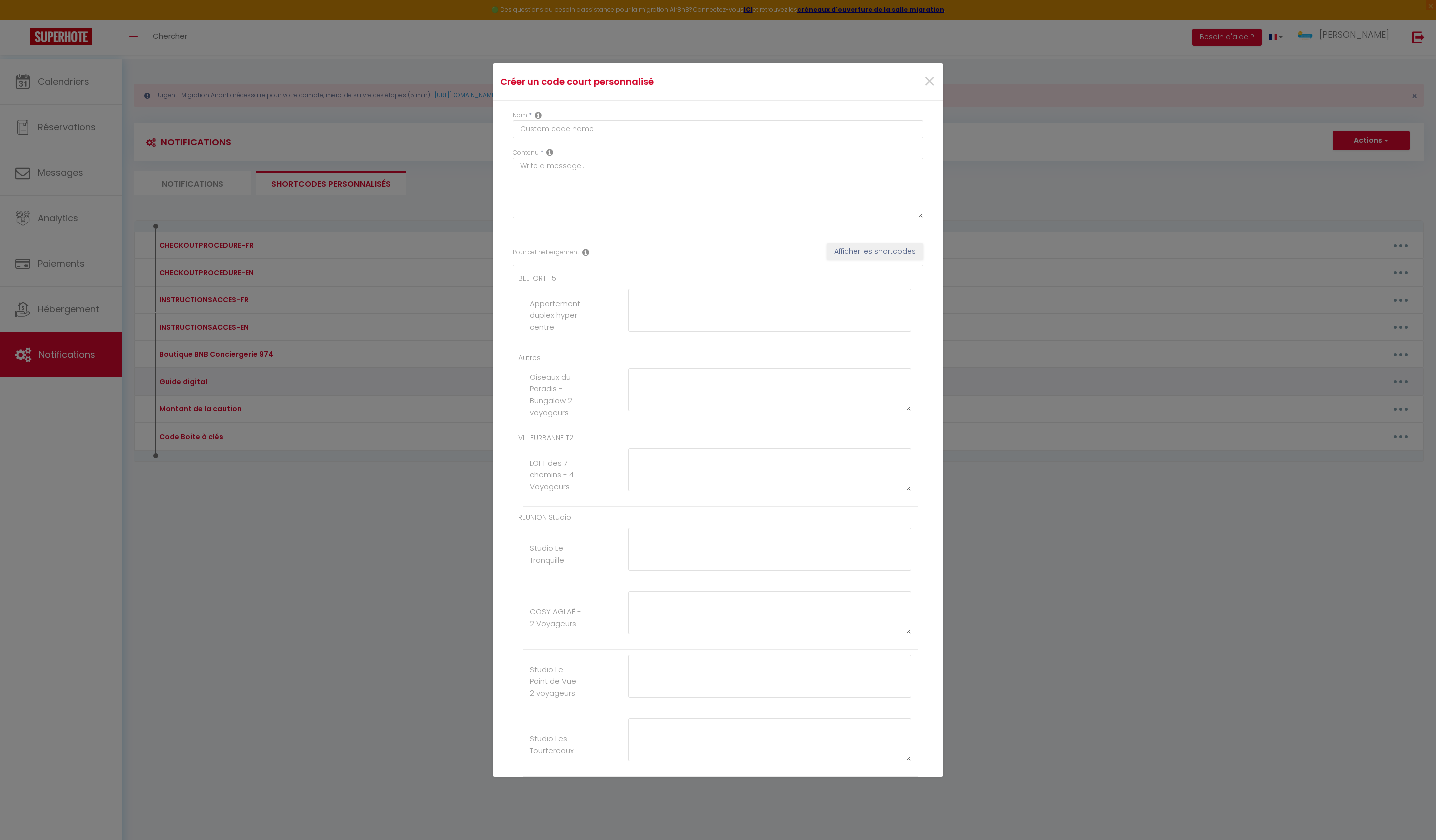
type textarea "[URL][DOMAIN_NAME]"
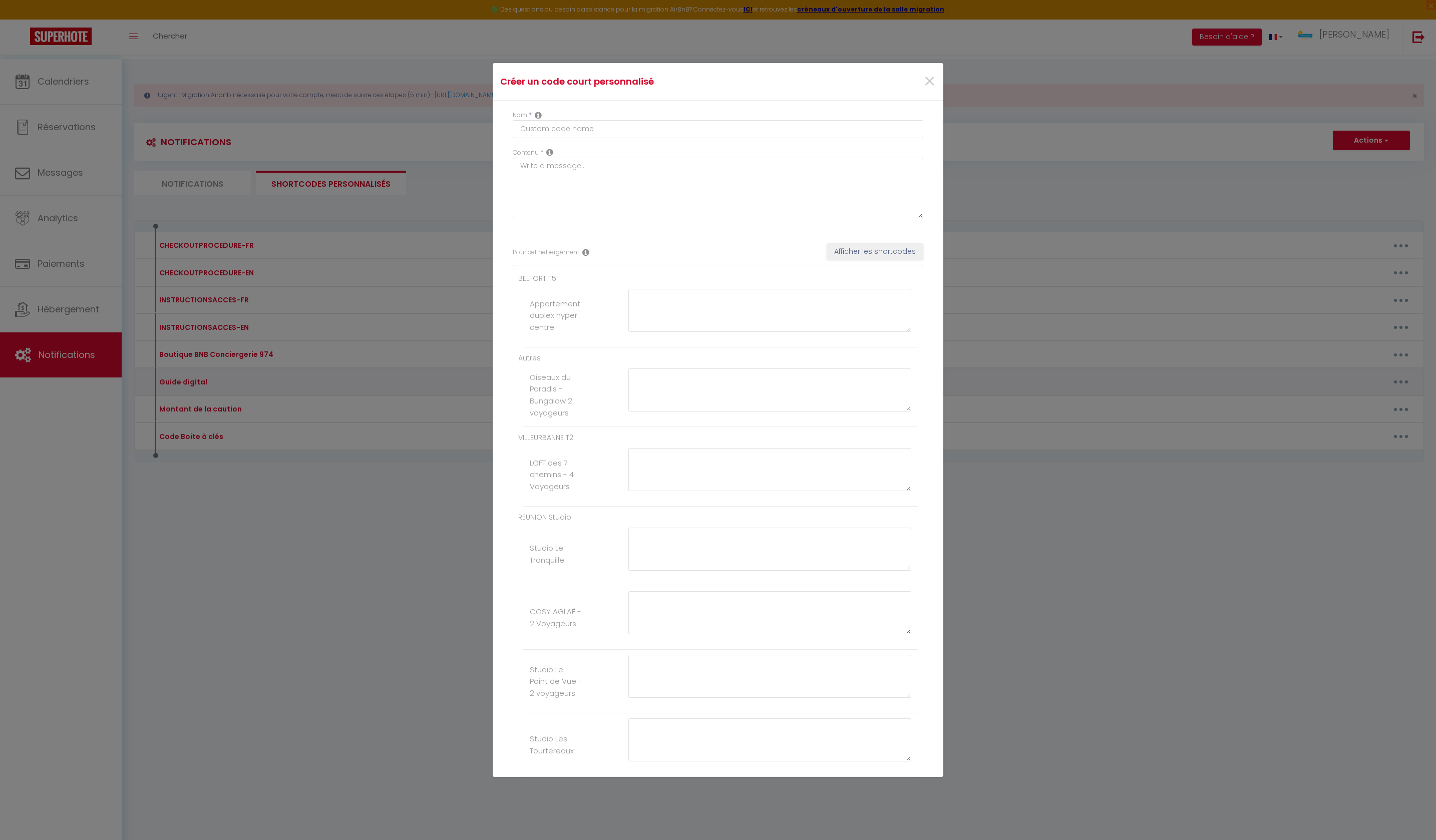
type textarea "[URL][DOMAIN_NAME]"
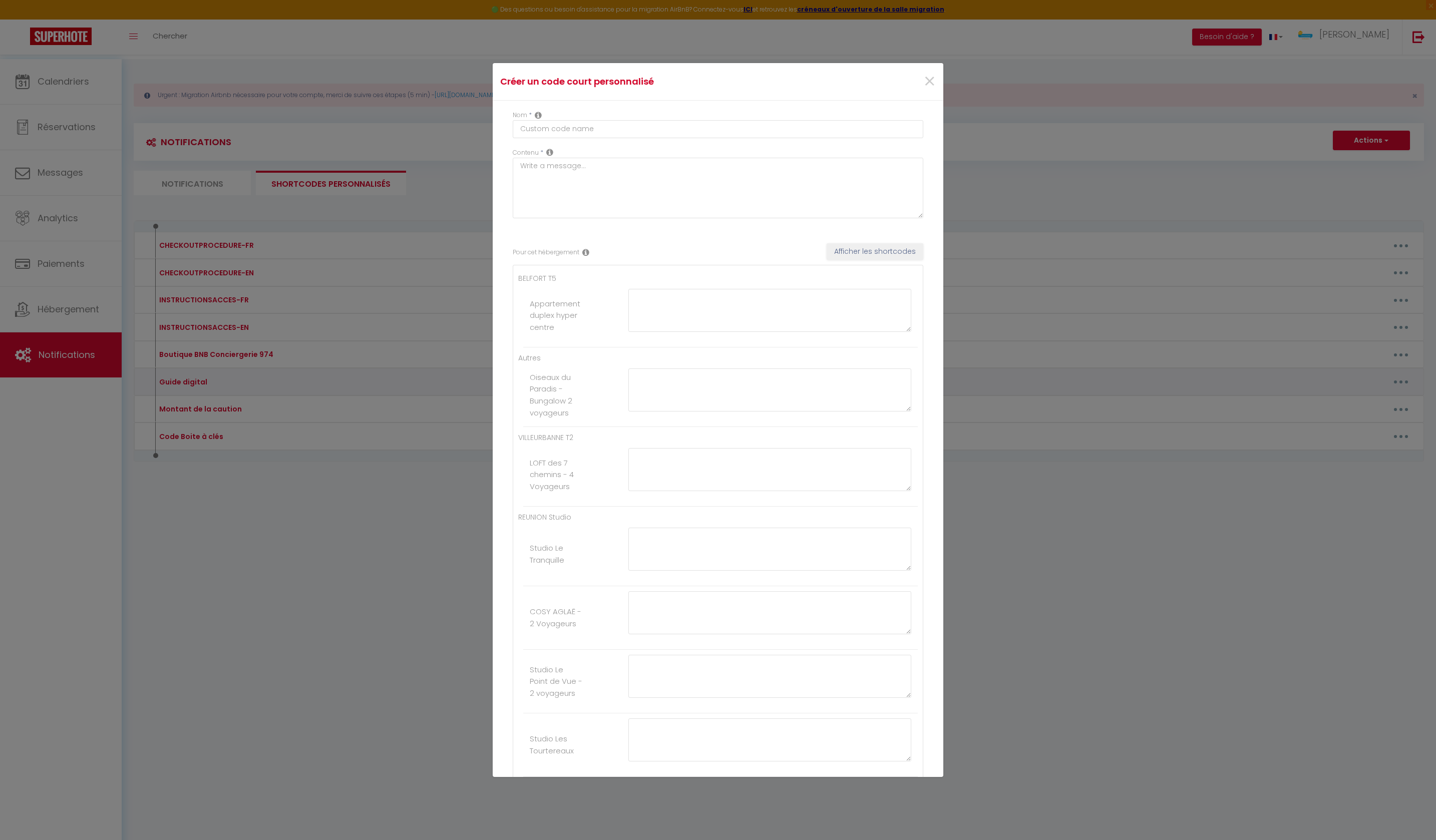
type textarea "[URL][DOMAIN_NAME]"
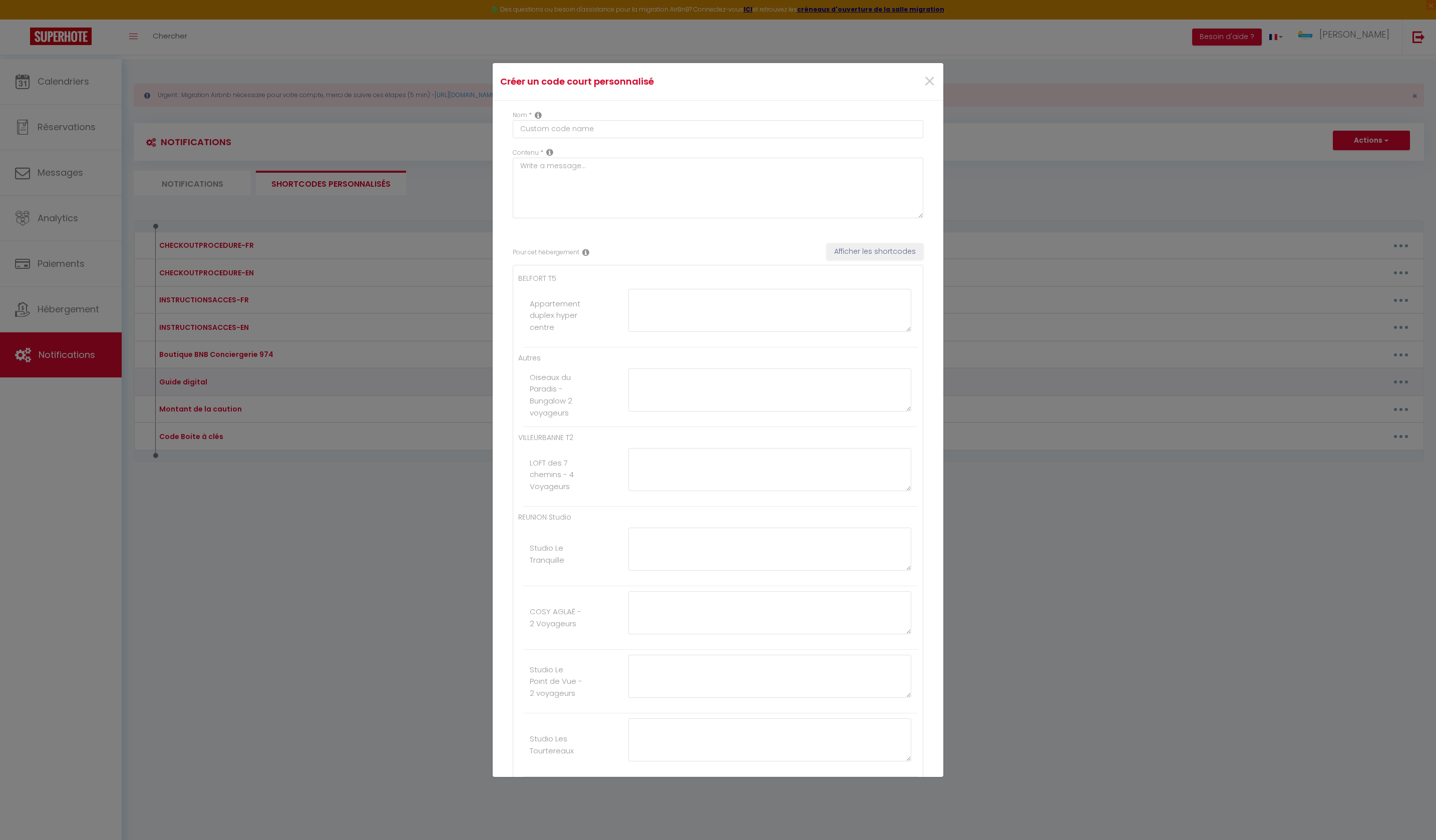
type textarea "[URL][DOMAIN_NAME]"
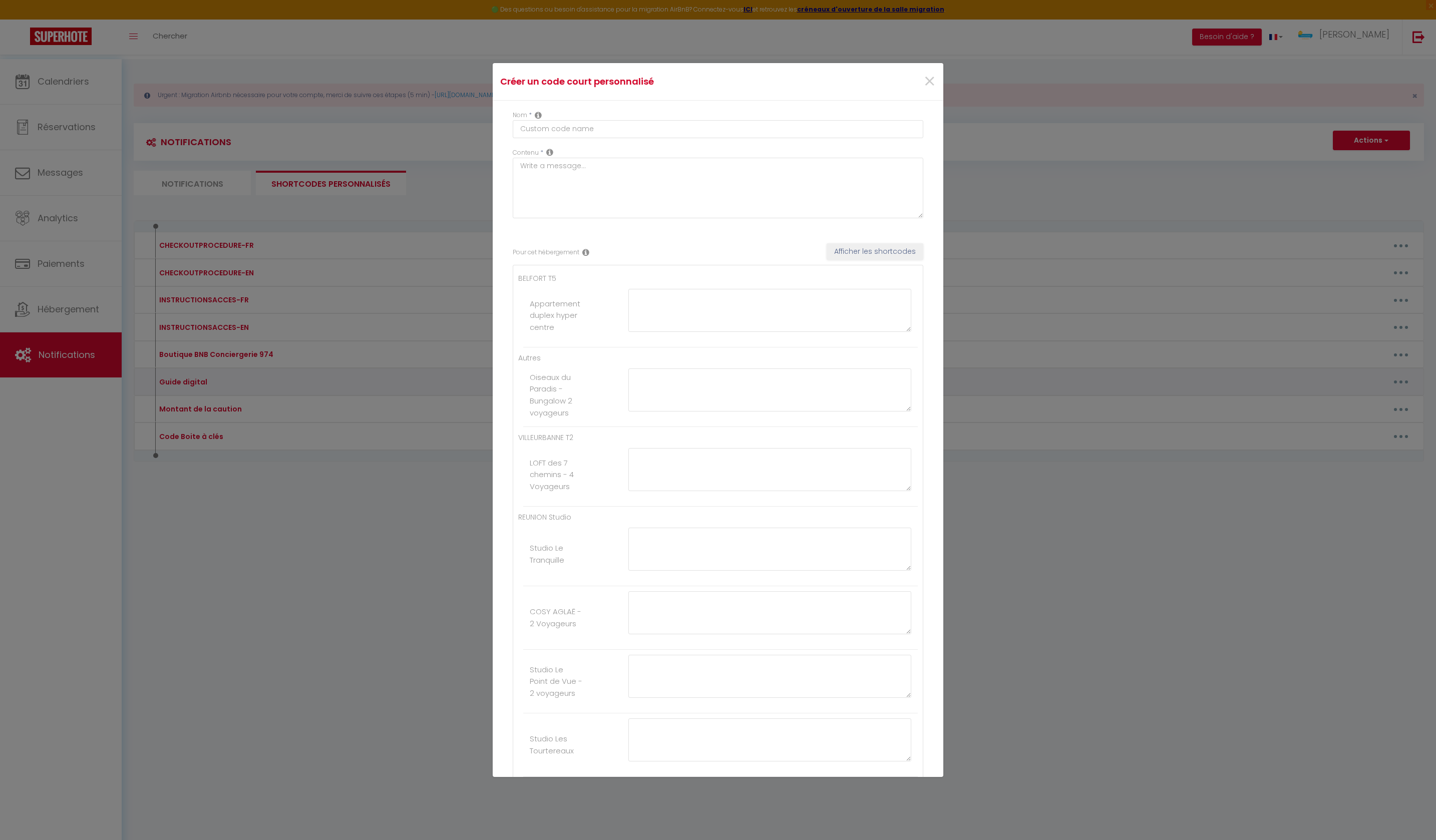
type textarea "[URL][DOMAIN_NAME]"
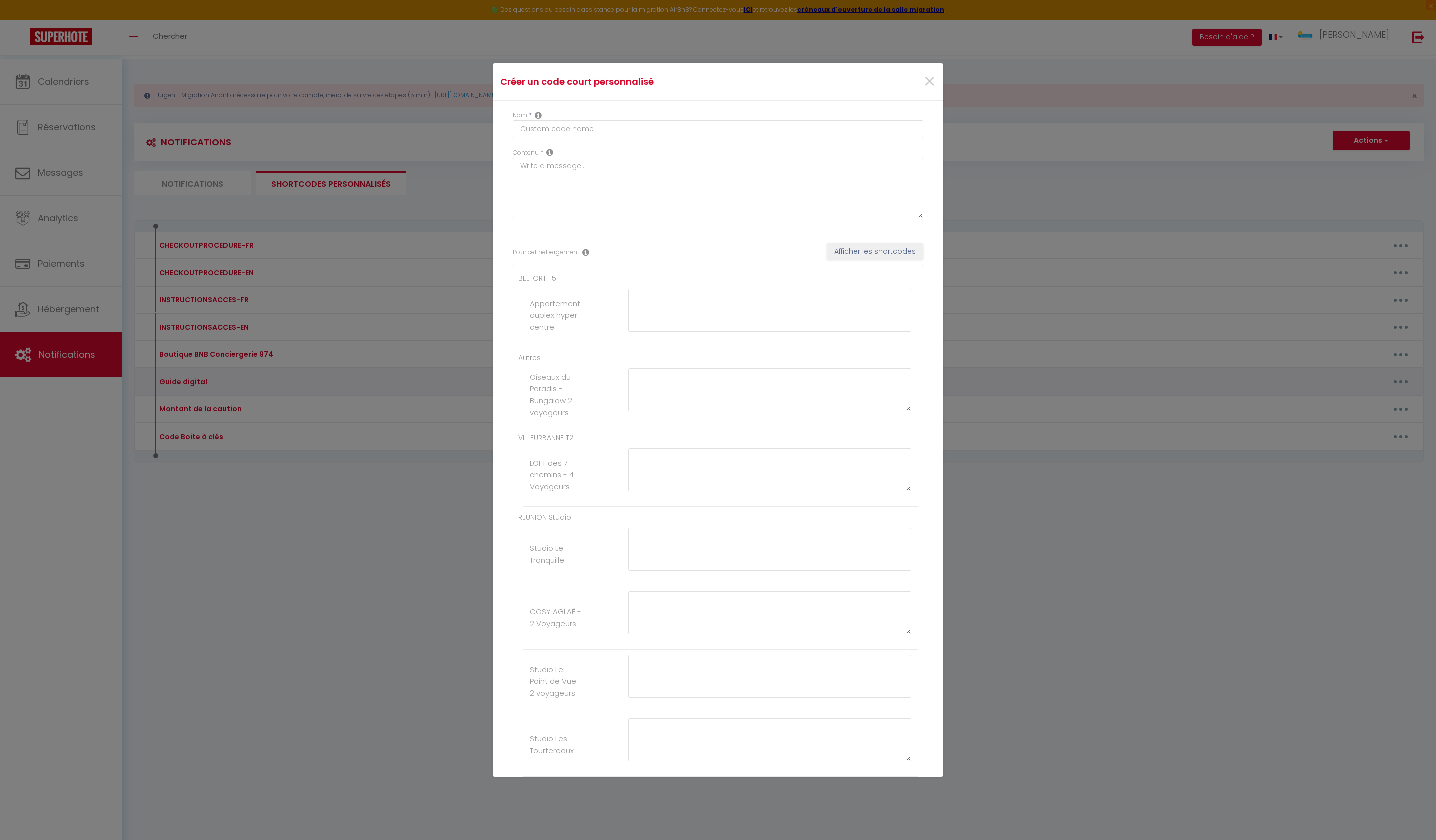
type textarea "[URL][DOMAIN_NAME]"
type textarea "VILLA LA POINTE 3* : [URL][DOMAIN_NAME] [GEOGRAPHIC_DATA] 4* : [URL][DOMAIN_NAM…"
type textarea "[URL][DOMAIN_NAME]"
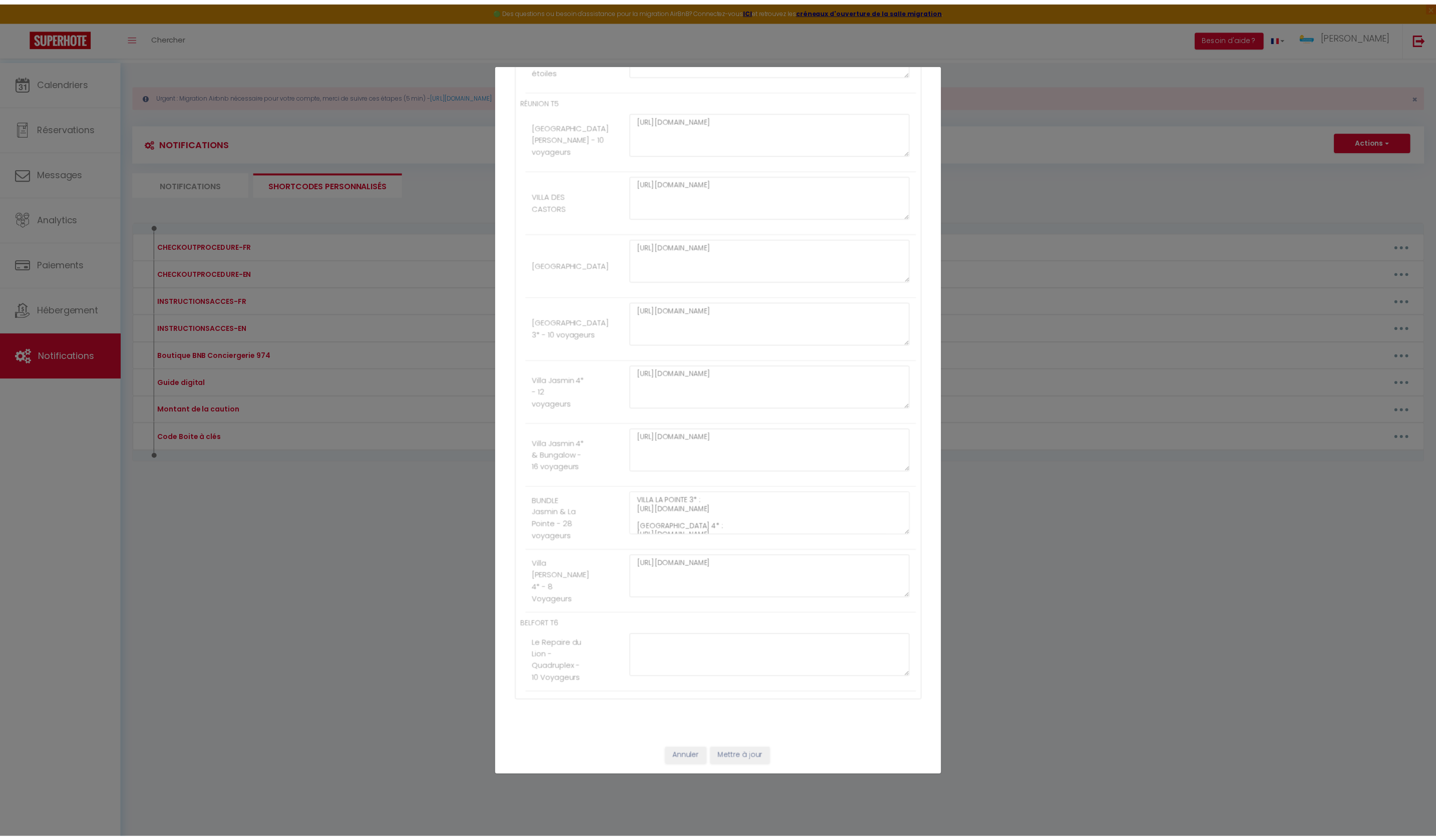
scroll to position [2646, 0]
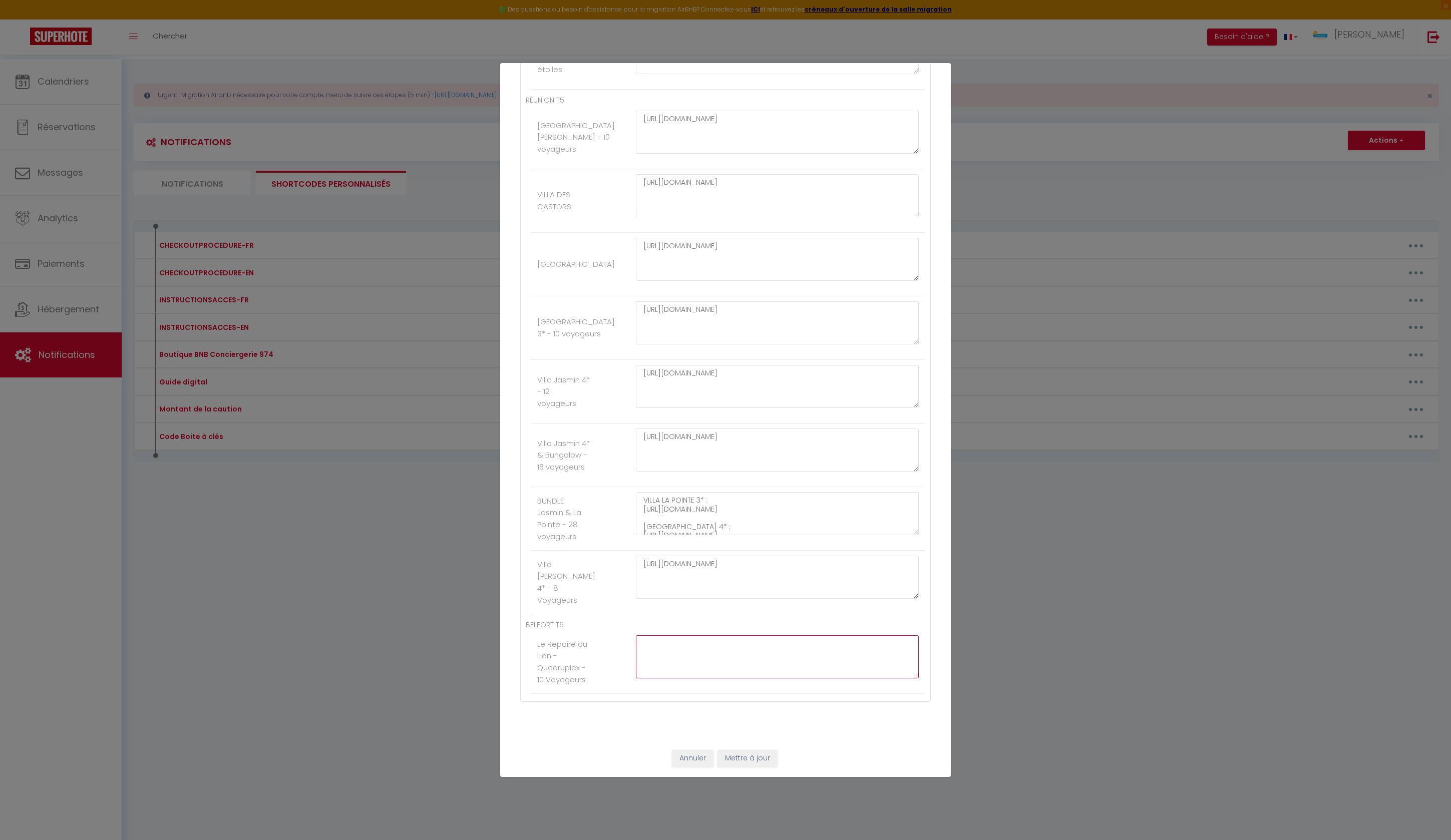
click at [682, 641] on textarea at bounding box center [778, 657] width 283 height 43
paste textarea "[URL][DOMAIN_NAME]"
type textarea "[URL][DOMAIN_NAME]"
click at [734, 759] on button "Mettre à jour" at bounding box center [747, 758] width 60 height 17
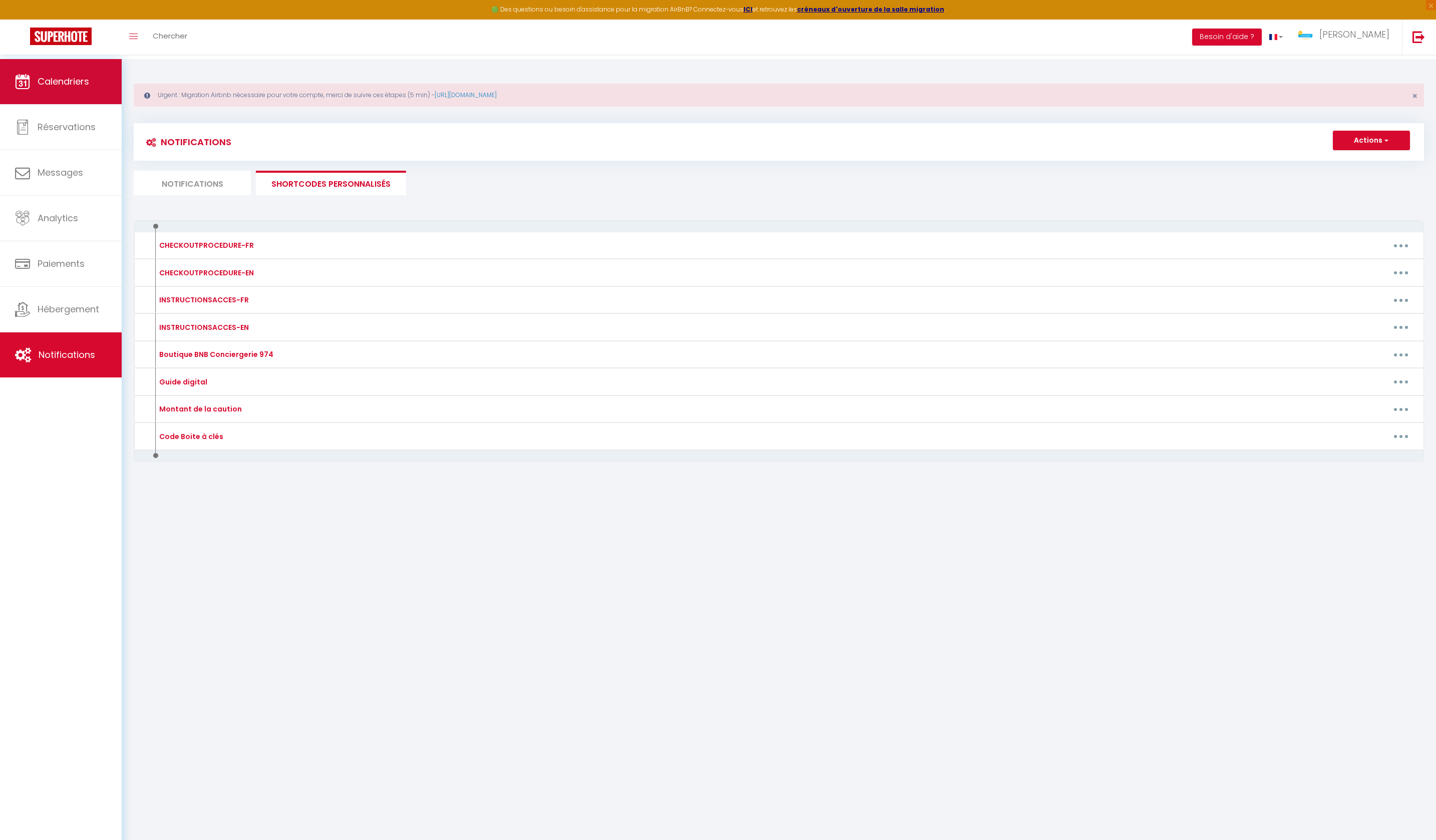
click at [78, 78] on span "Calendriers" at bounding box center [63, 81] width 52 height 12
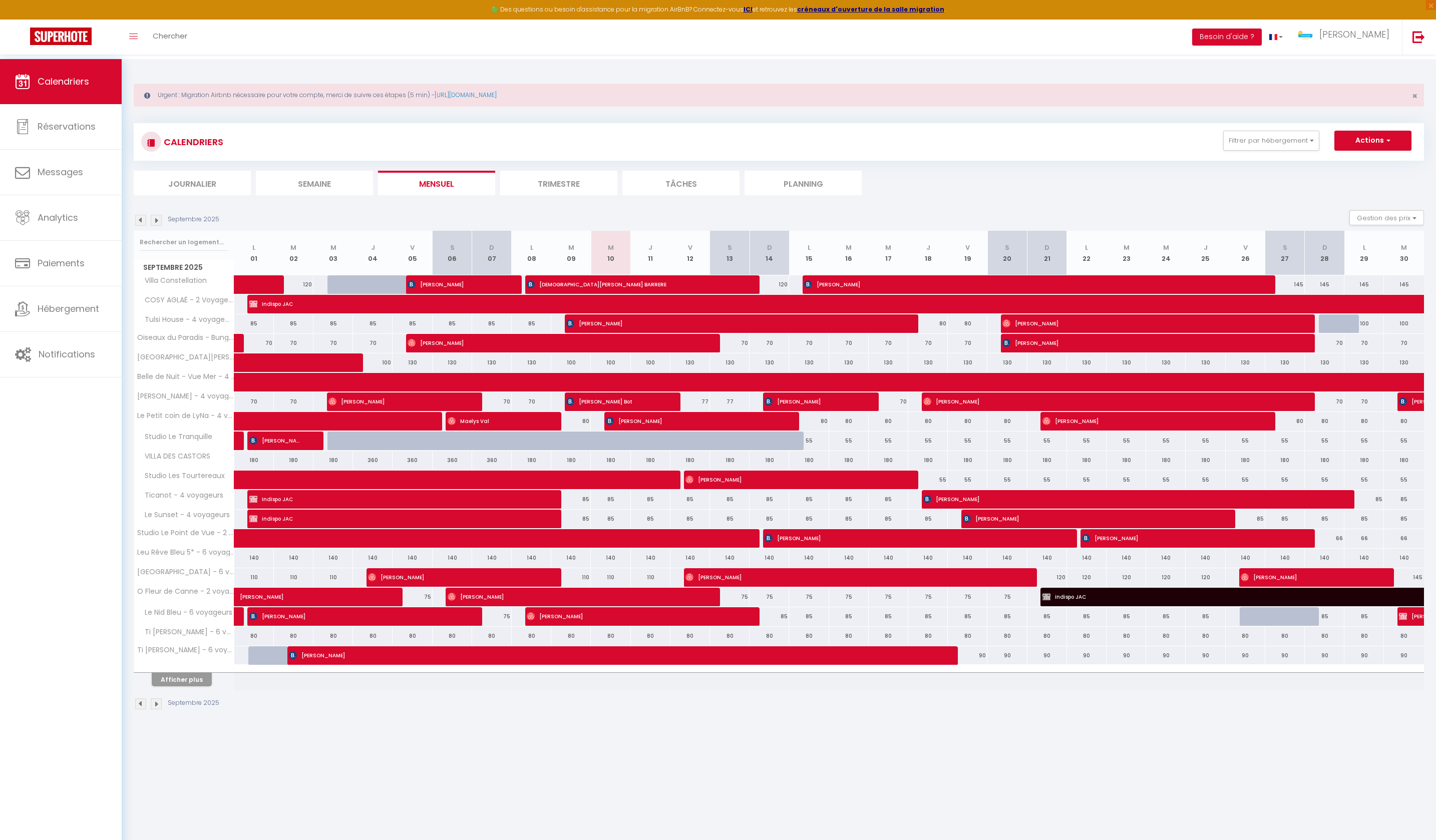
click at [211, 686] on button "Afficher plus" at bounding box center [181, 679] width 60 height 13
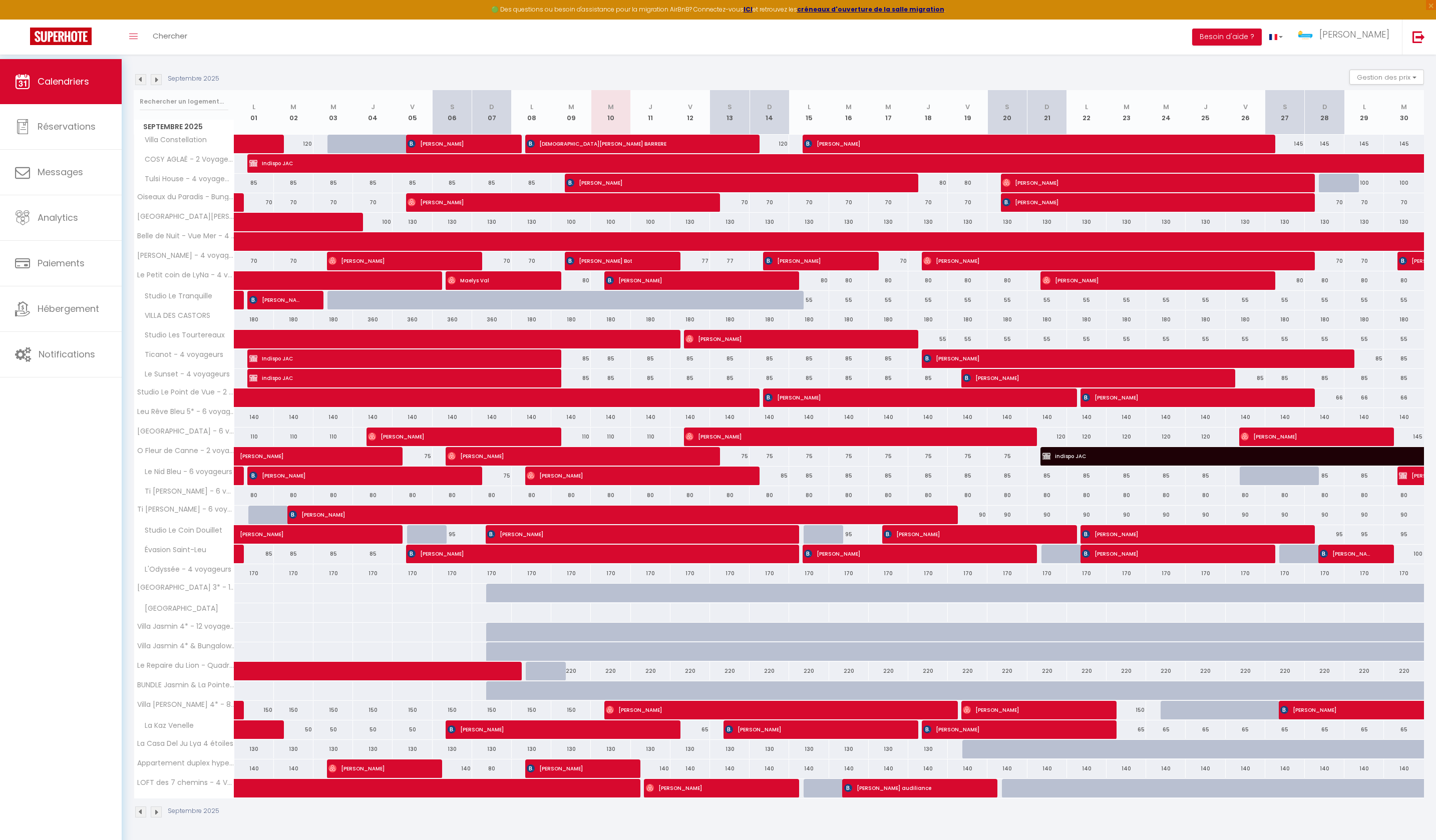
scroll to position [179, 0]
drag, startPoint x: 818, startPoint y: 695, endPoint x: 817, endPoint y: 700, distance: 5.1
click at [817, 700] on span "[PERSON_NAME]" at bounding box center [772, 710] width 334 height 19
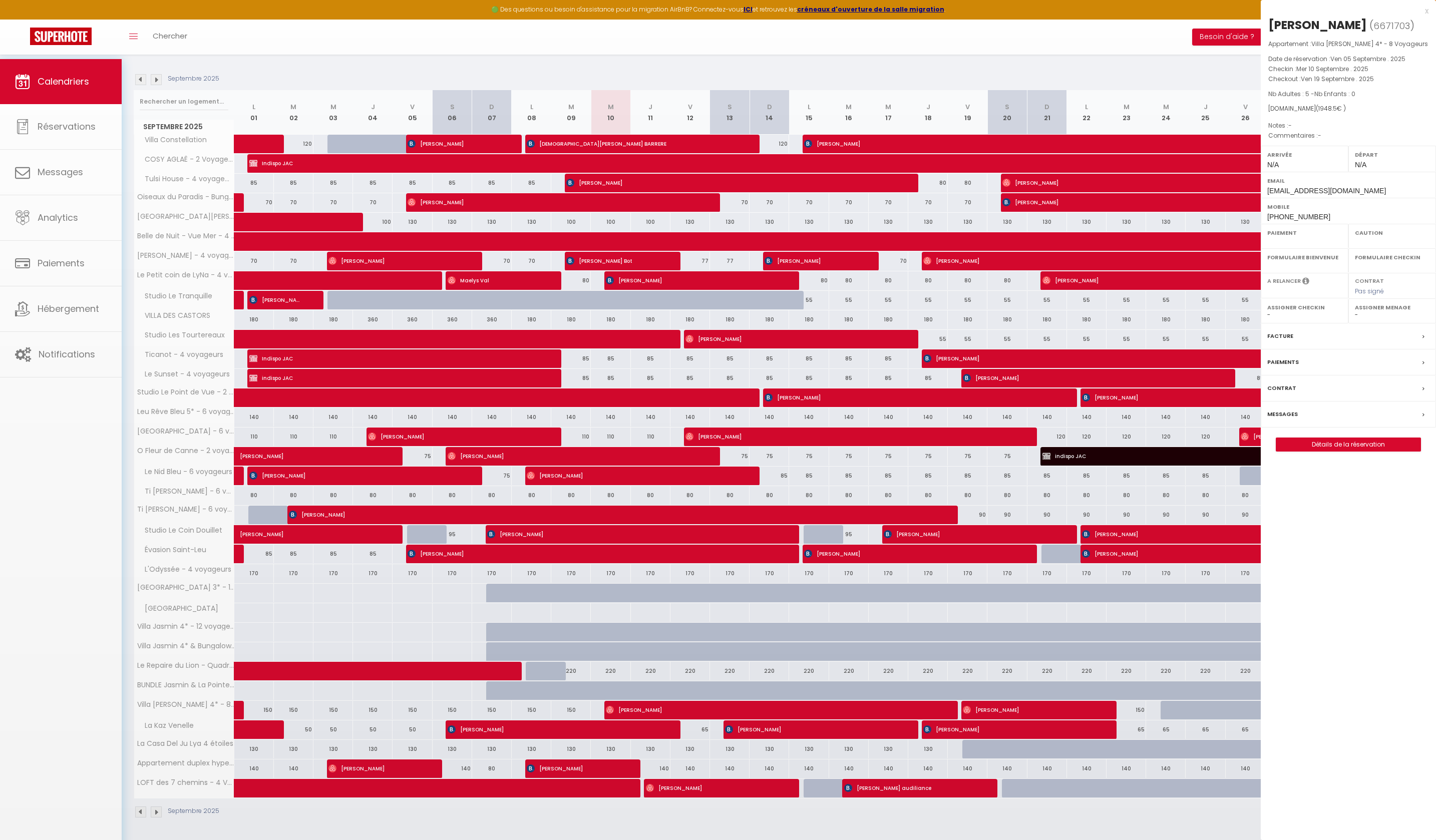
select select "OK"
select select "0"
select select "1"
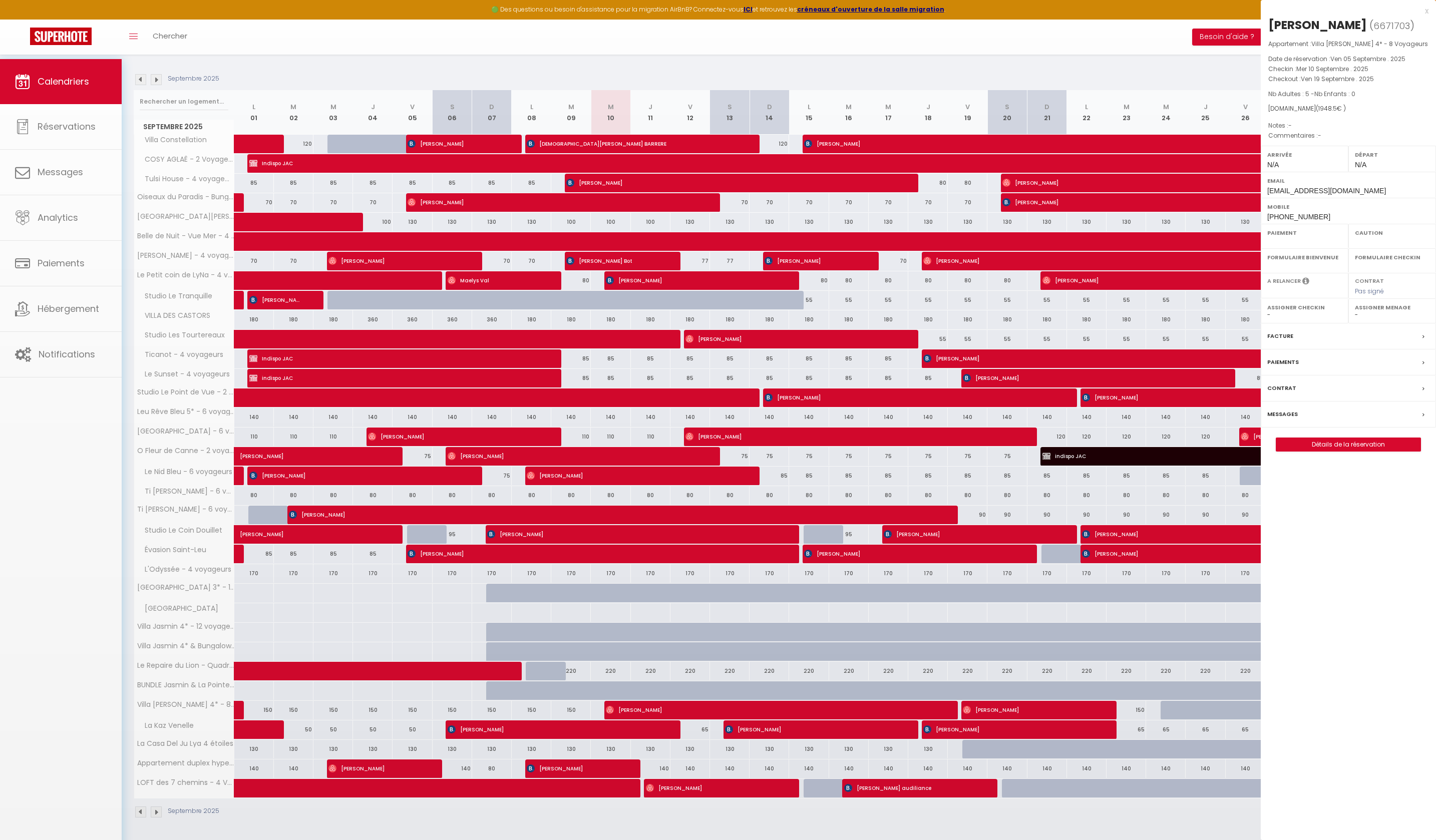
select select
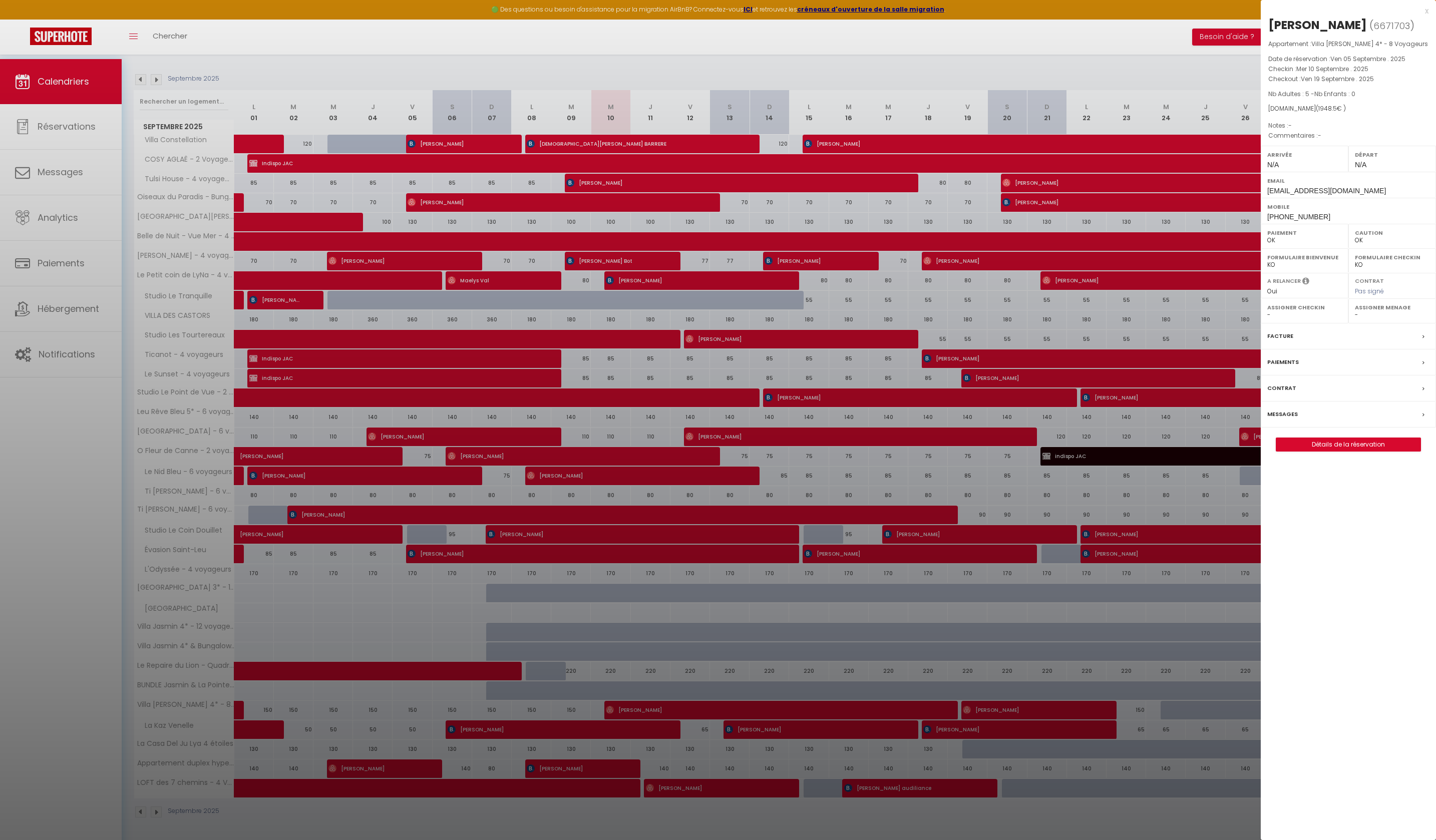
click at [817, 700] on div at bounding box center [718, 420] width 1436 height 840
